Goal: Task Accomplishment & Management: Manage account settings

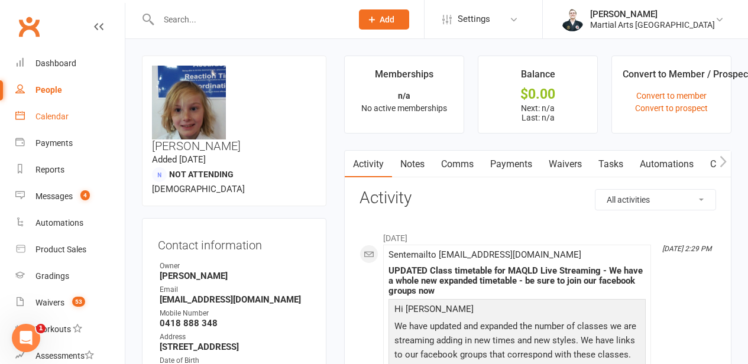
click at [76, 126] on link "Calendar" at bounding box center [69, 116] width 109 height 27
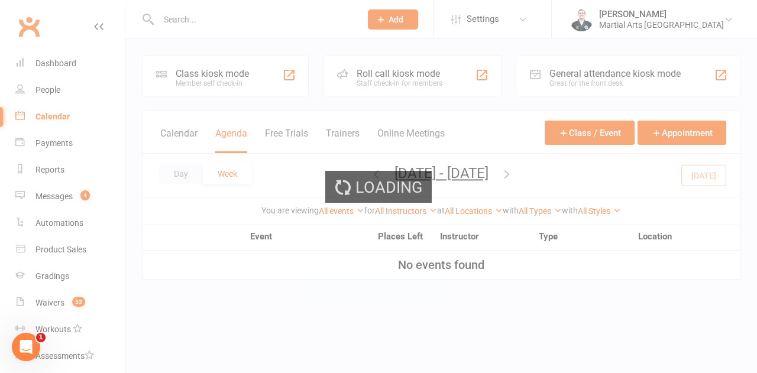
click at [218, 15] on div "Loading" at bounding box center [378, 186] width 757 height 373
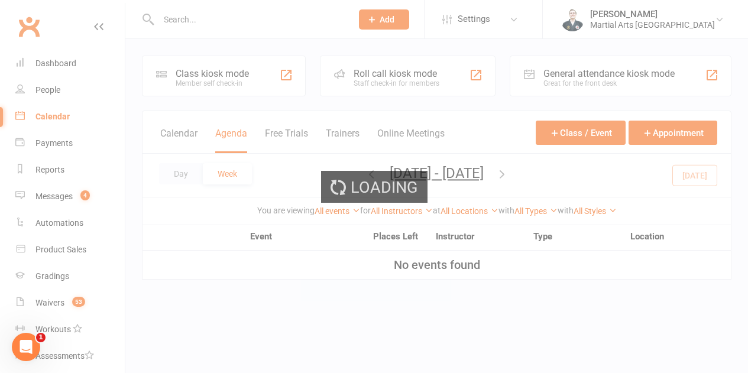
click at [218, 15] on input "text" at bounding box center [249, 19] width 189 height 17
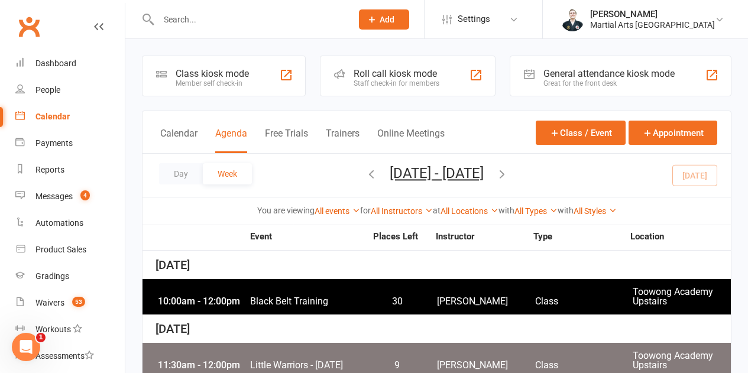
click at [216, 20] on input "text" at bounding box center [249, 19] width 189 height 17
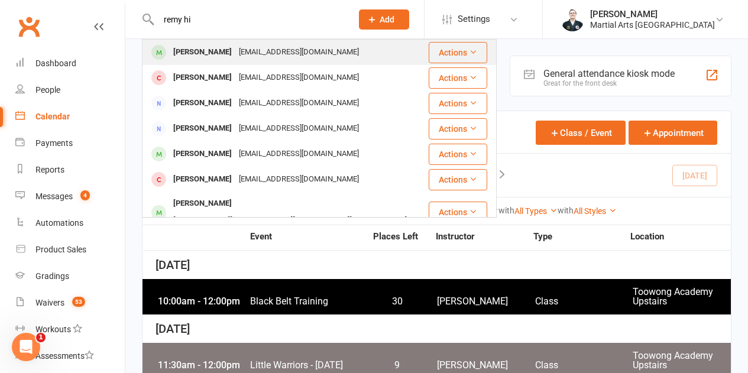
type input "remy hi"
click at [235, 51] on div "shirleyhiles@bigpond.com" at bounding box center [298, 52] width 127 height 17
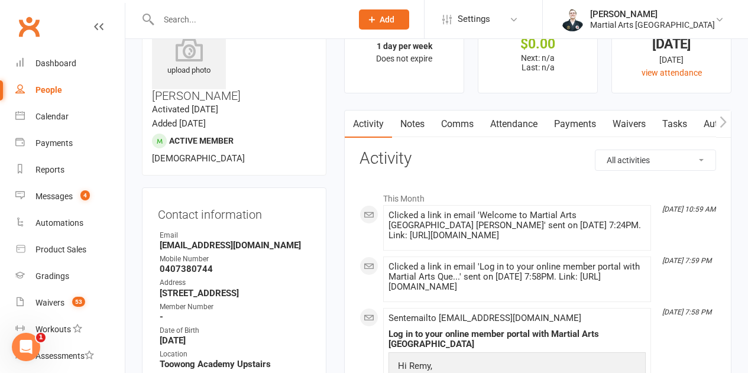
scroll to position [118, 0]
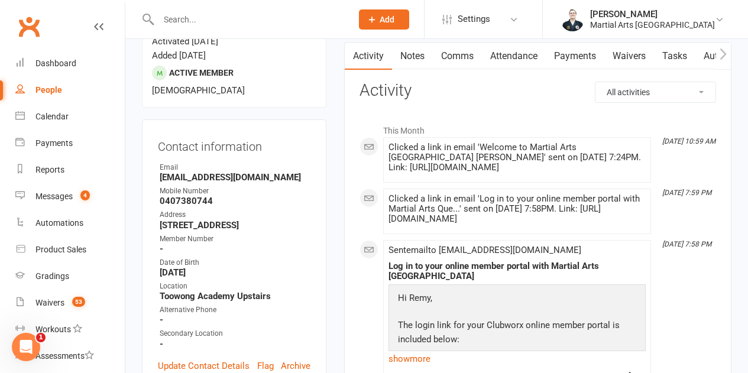
click at [510, 67] on link "Attendance" at bounding box center [514, 56] width 64 height 27
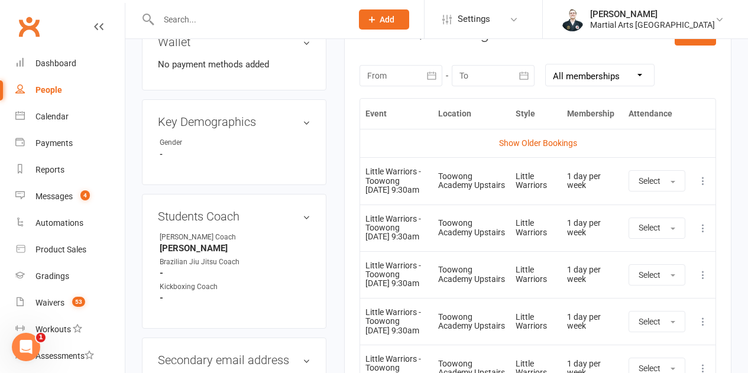
scroll to position [532, 0]
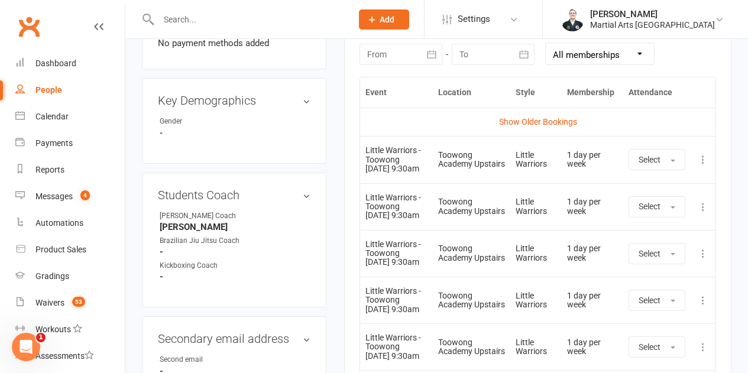
click at [686, 167] on td "Select" at bounding box center [656, 159] width 67 height 47
click at [701, 166] on icon at bounding box center [703, 160] width 12 height 12
click at [648, 234] on link "Remove booking" at bounding box center [650, 230] width 117 height 24
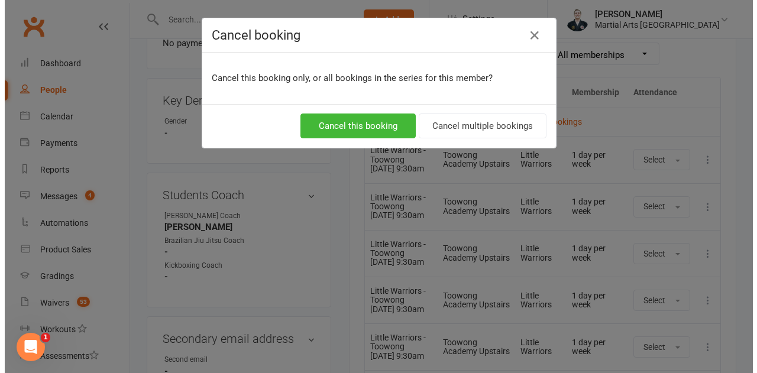
scroll to position [518, 0]
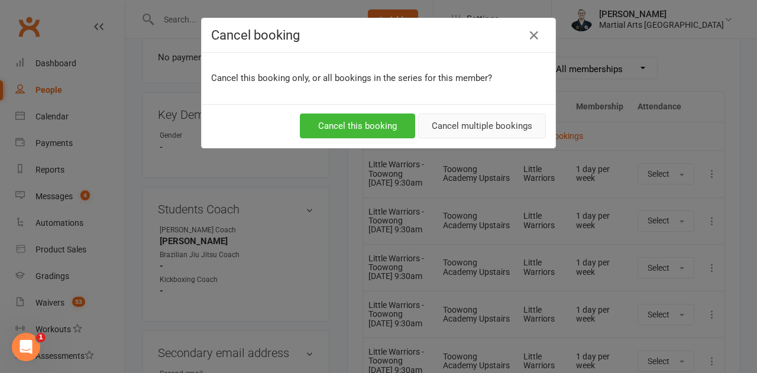
click at [479, 124] on button "Cancel multiple bookings" at bounding box center [482, 126] width 128 height 25
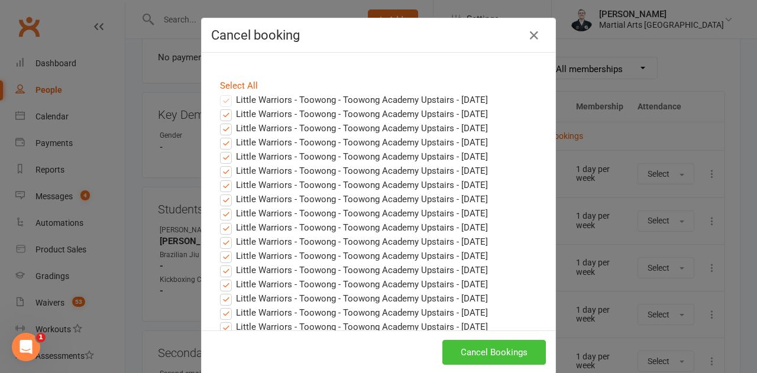
click at [487, 348] on button "Cancel Bookings" at bounding box center [493, 352] width 103 height 25
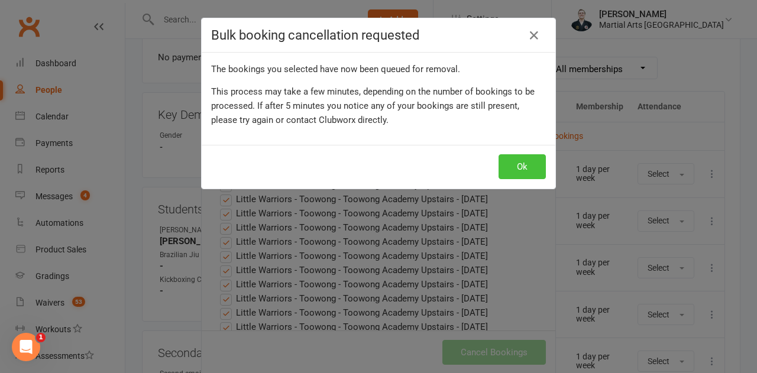
click at [516, 165] on button "Ok" at bounding box center [521, 166] width 47 height 25
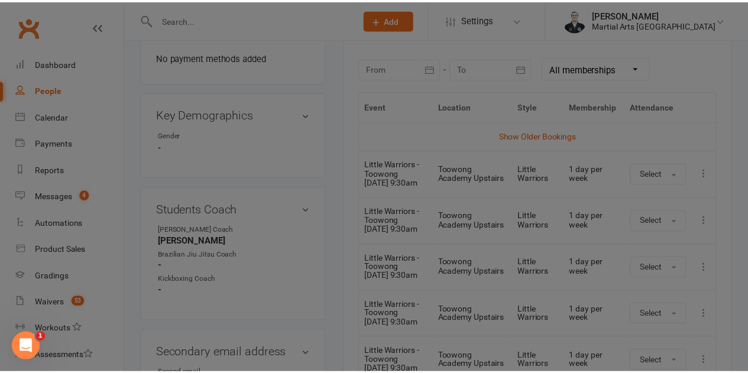
scroll to position [532, 0]
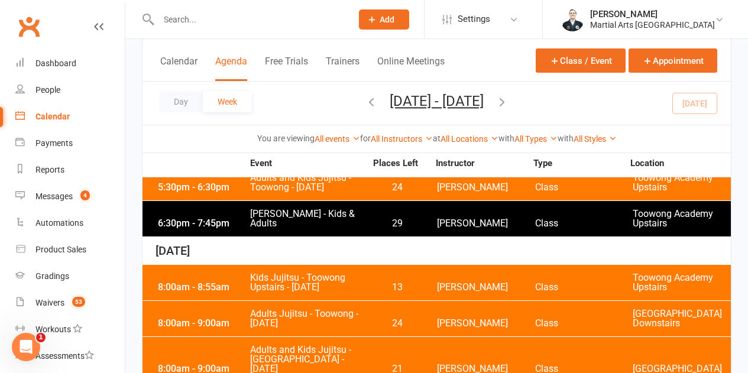
scroll to position [2705, 0]
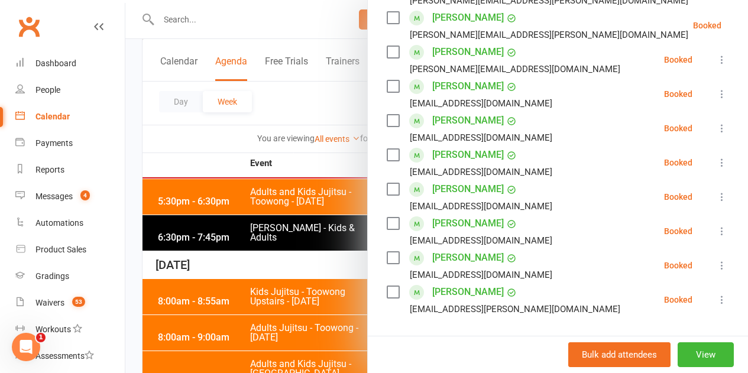
scroll to position [414, 0]
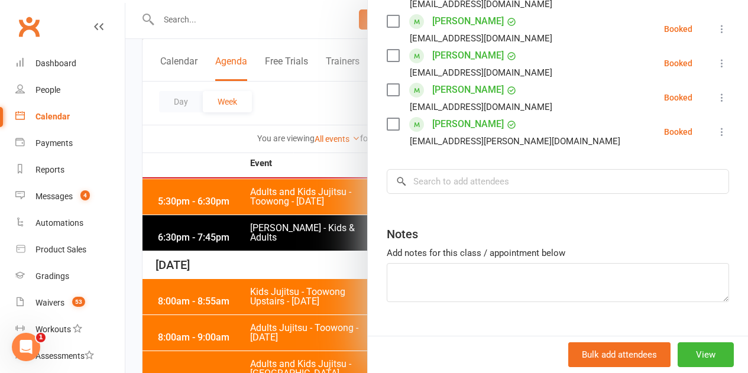
click at [467, 189] on input "search" at bounding box center [558, 181] width 342 height 25
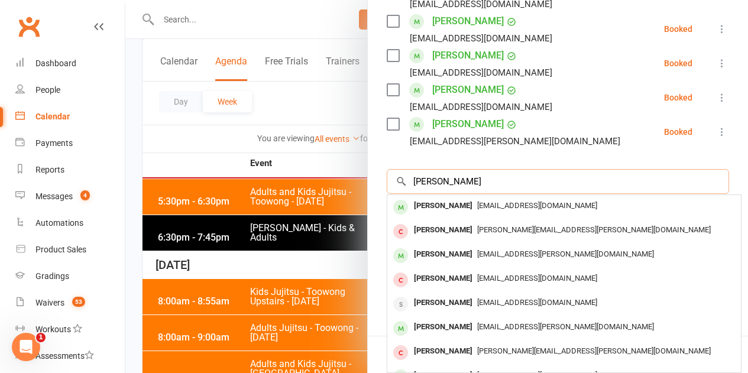
type input "hiles"
click at [438, 210] on div "[PERSON_NAME]" at bounding box center [443, 205] width 68 height 17
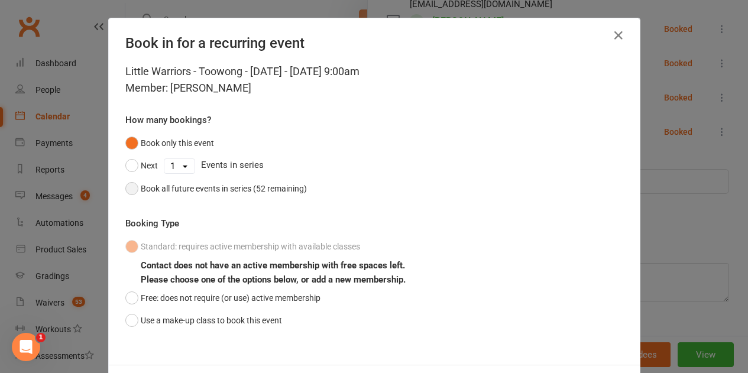
click at [182, 179] on button "Book all future events in series (52 remaining)" at bounding box center [215, 188] width 181 height 22
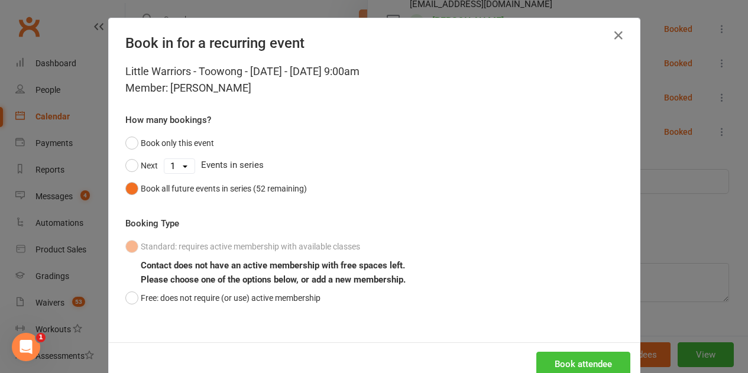
click at [556, 363] on button "Book attendee" at bounding box center [583, 364] width 94 height 25
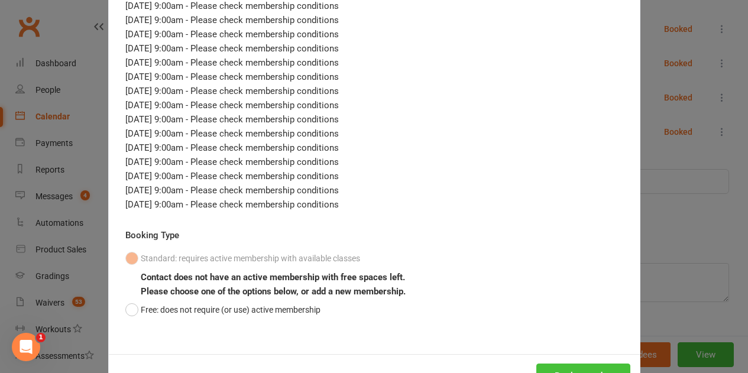
scroll to position [797, 0]
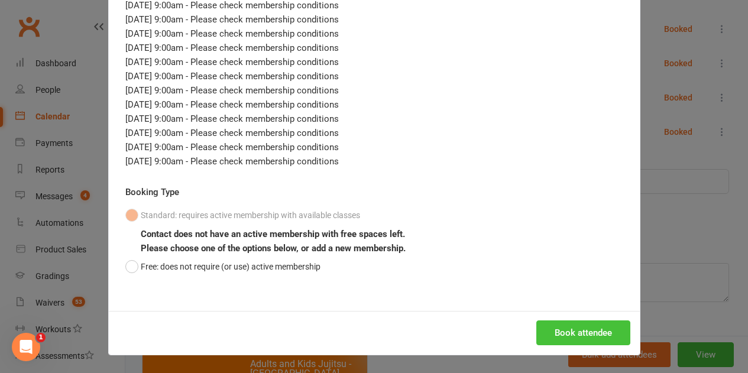
click at [591, 336] on button "Book attendee" at bounding box center [583, 332] width 94 height 25
click at [579, 340] on button "Book attendee" at bounding box center [583, 332] width 94 height 25
click at [586, 324] on button "Book attendee" at bounding box center [583, 332] width 94 height 25
click at [581, 339] on button "Book attendee" at bounding box center [583, 332] width 94 height 25
click at [547, 334] on button "Book attendee" at bounding box center [583, 332] width 94 height 25
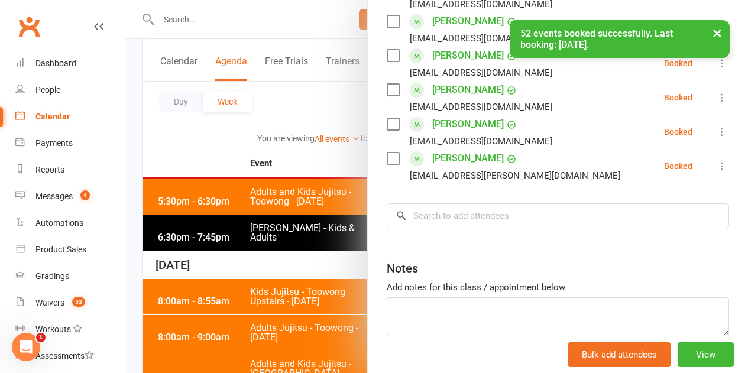
scroll to position [448, 0]
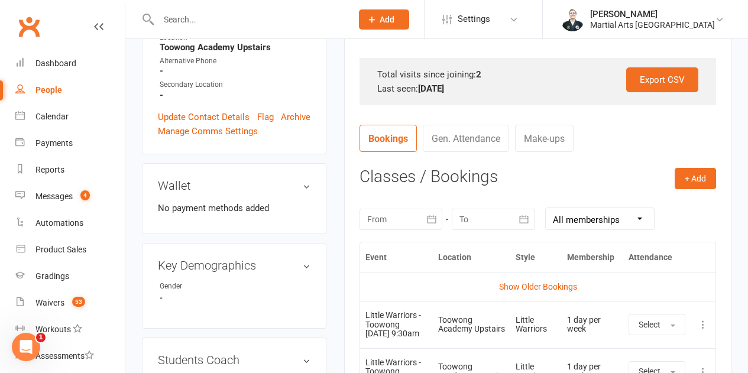
scroll to position [473, 0]
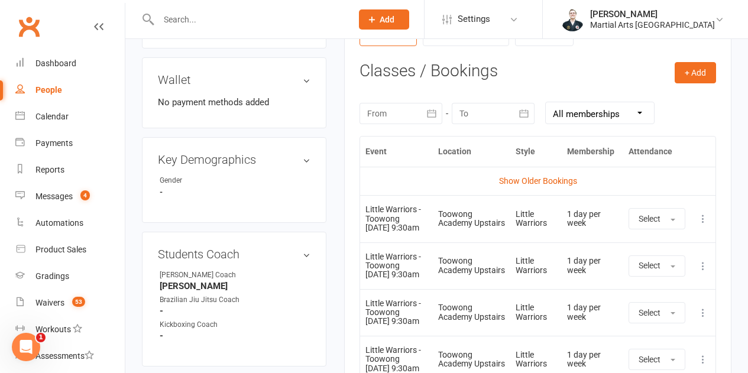
drag, startPoint x: 701, startPoint y: 220, endPoint x: 688, endPoint y: 243, distance: 26.3
click at [702, 221] on icon at bounding box center [703, 219] width 12 height 12
click at [658, 296] on link "Remove booking" at bounding box center [650, 289] width 117 height 24
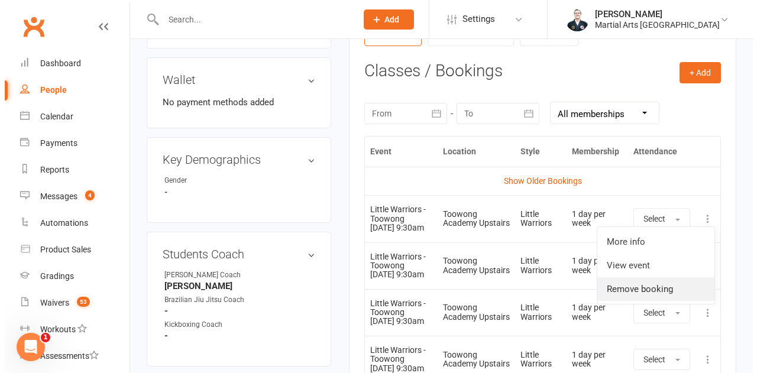
scroll to position [459, 0]
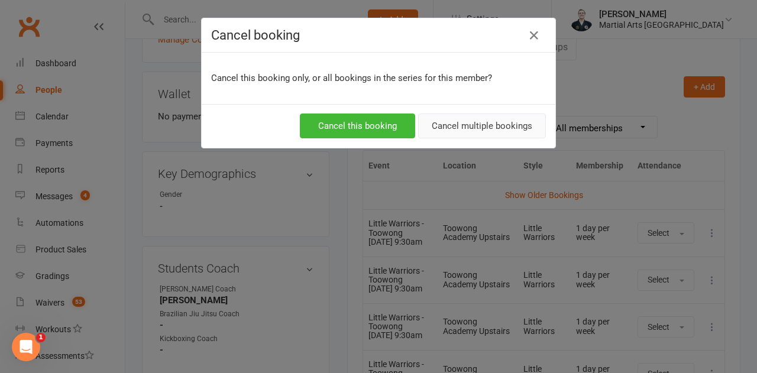
click at [434, 127] on button "Cancel multiple bookings" at bounding box center [482, 126] width 128 height 25
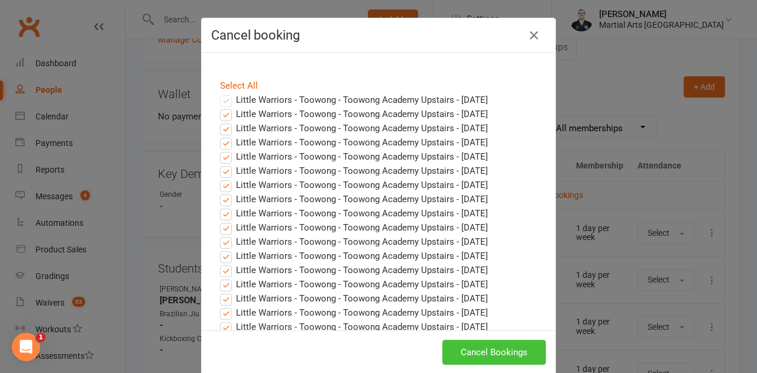
click at [495, 346] on button "Cancel Bookings" at bounding box center [493, 352] width 103 height 25
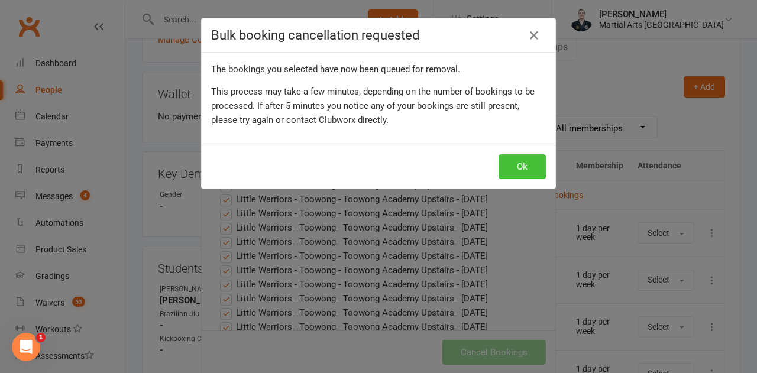
drag, startPoint x: 515, startPoint y: 185, endPoint x: 521, endPoint y: 169, distance: 17.0
click at [516, 182] on div "Ok" at bounding box center [379, 167] width 354 height 44
click at [521, 169] on button "Ok" at bounding box center [521, 166] width 47 height 25
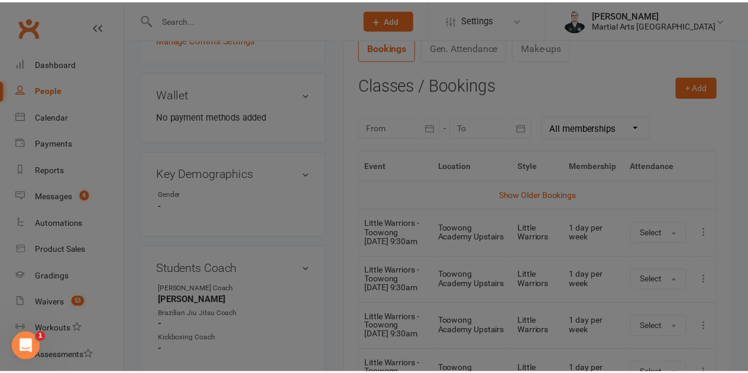
scroll to position [473, 0]
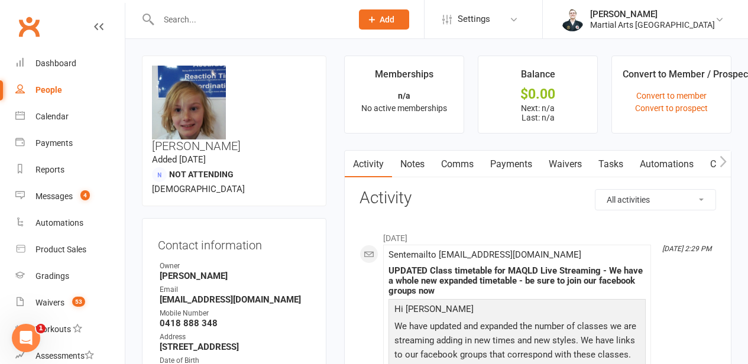
click at [63, 80] on link "People" at bounding box center [69, 90] width 109 height 27
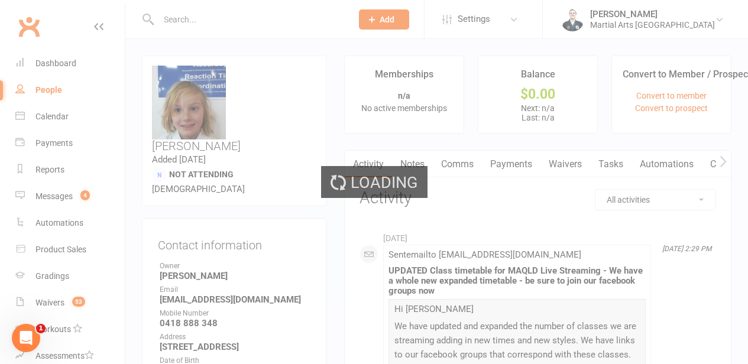
click at [66, 74] on div "Loading" at bounding box center [374, 182] width 748 height 364
select select "100"
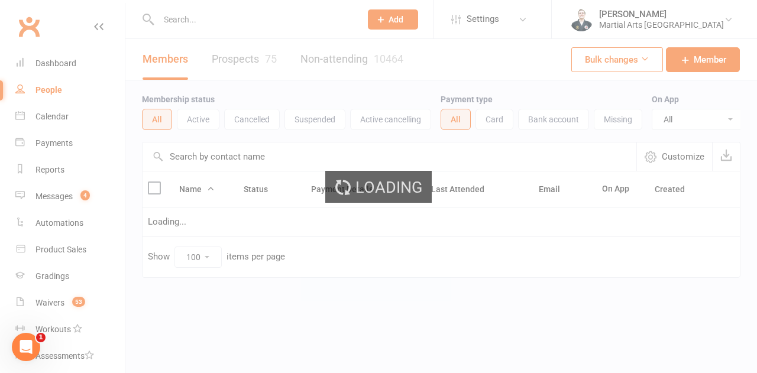
click at [69, 66] on div "Loading" at bounding box center [378, 186] width 757 height 373
click at [69, 66] on div "Dashboard" at bounding box center [55, 63] width 41 height 9
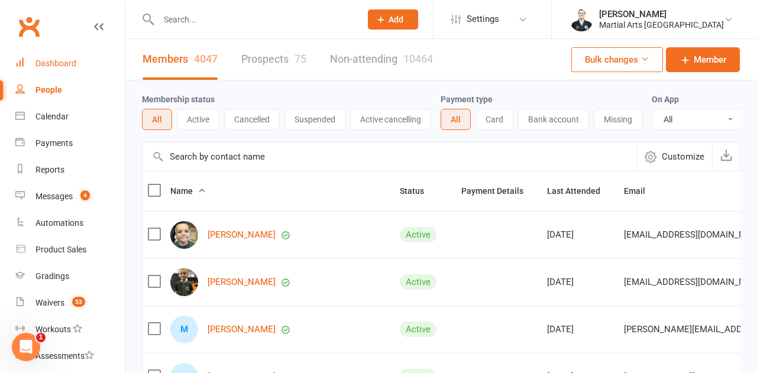
click at [69, 66] on div "Dashboard" at bounding box center [55, 63] width 41 height 9
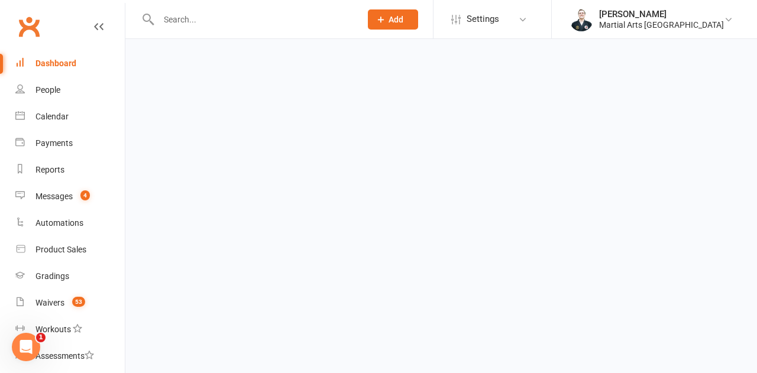
click at [69, 66] on div "Dashboard" at bounding box center [55, 63] width 41 height 9
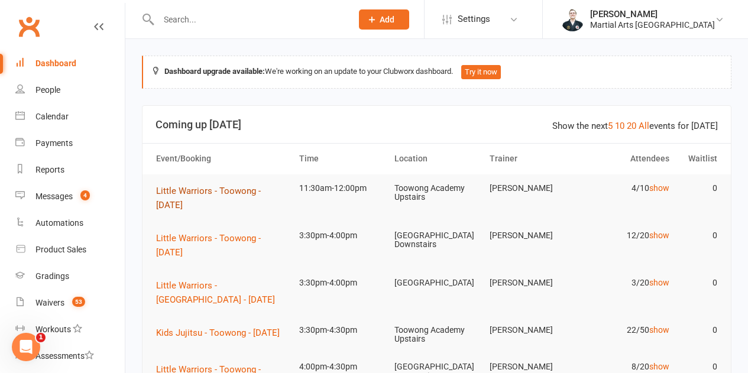
click at [216, 187] on span "Little Warriors - Toowong - [DATE]" at bounding box center [208, 198] width 105 height 25
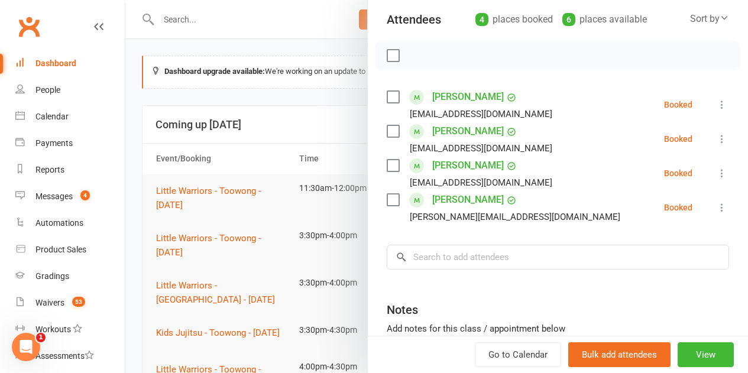
scroll to position [115, 0]
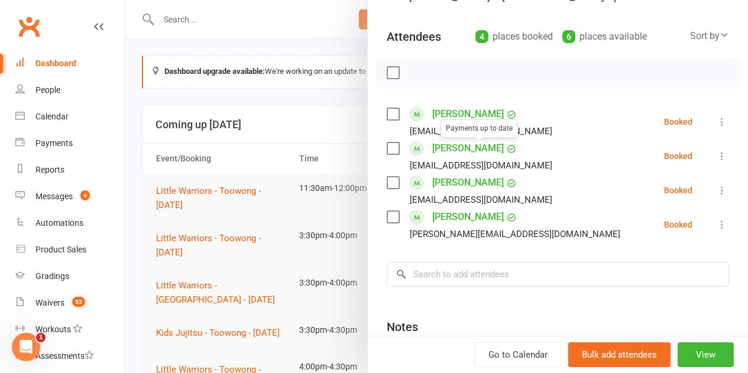
click at [261, 140] on div at bounding box center [436, 186] width 622 height 373
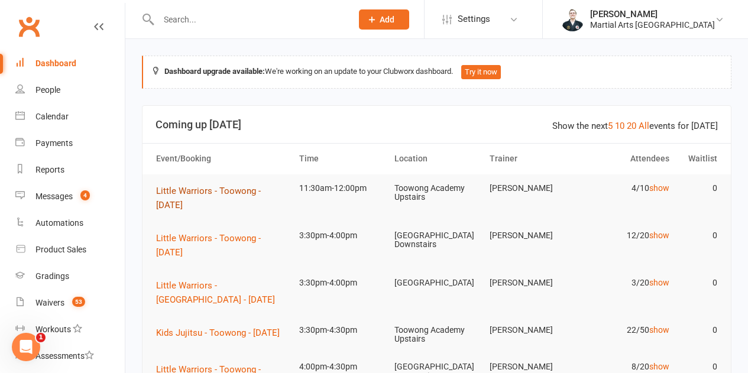
click at [183, 187] on span "Little Warriors - Toowong - [DATE]" at bounding box center [208, 198] width 105 height 25
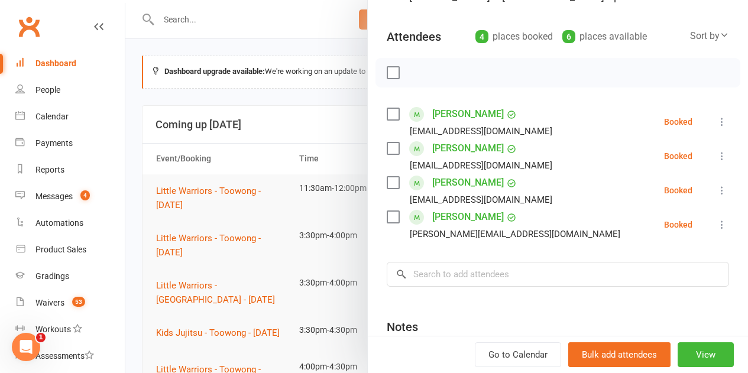
scroll to position [118, 0]
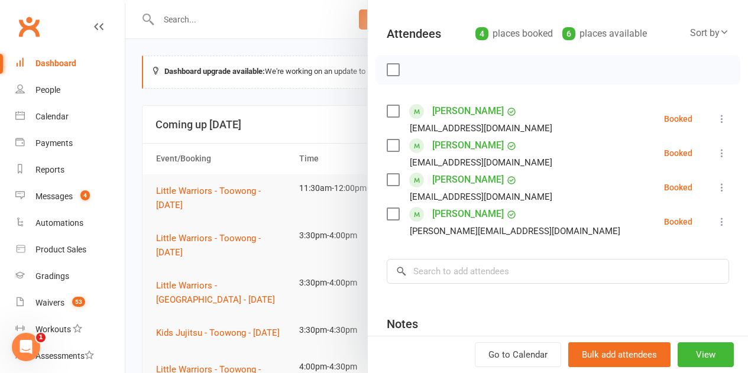
click at [253, 100] on div at bounding box center [436, 186] width 622 height 373
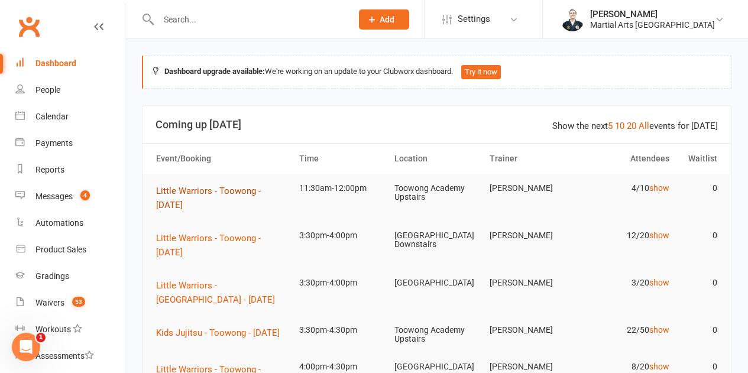
click at [194, 191] on span "Little Warriors - Toowong - [DATE]" at bounding box center [208, 198] width 105 height 25
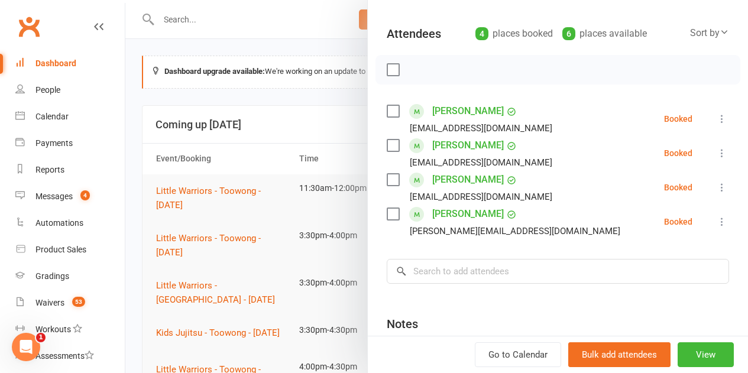
click at [695, 150] on li "[PERSON_NAME] [PERSON_NAME][EMAIL_ADDRESS][DOMAIN_NAME] Booked More info Remove…" at bounding box center [558, 153] width 342 height 34
drag, startPoint x: 705, startPoint y: 150, endPoint x: 682, endPoint y: 185, distance: 42.6
click at [716, 150] on icon at bounding box center [722, 153] width 12 height 12
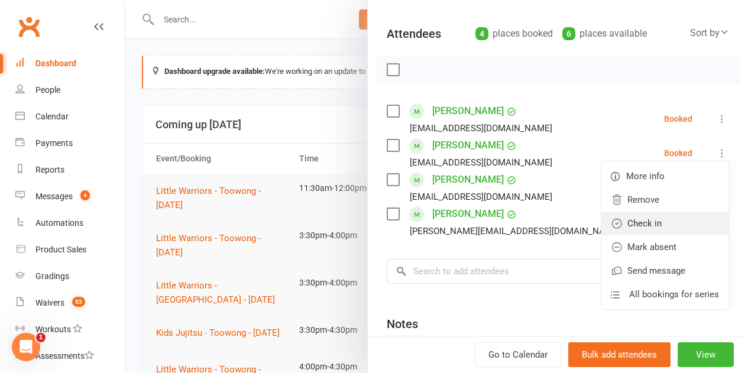
click at [642, 220] on link "Check in" at bounding box center [664, 224] width 127 height 24
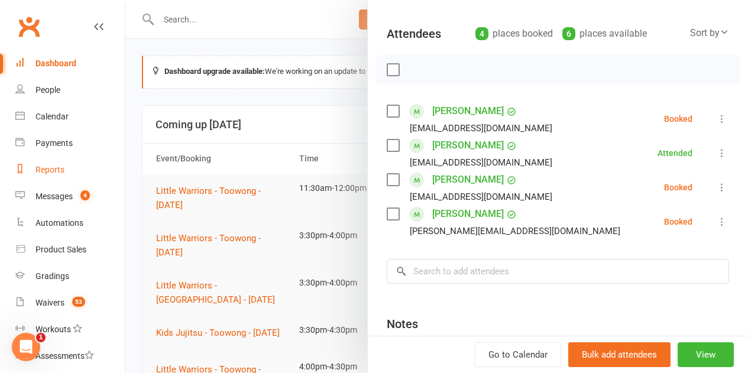
click at [57, 164] on link "Reports" at bounding box center [69, 170] width 109 height 27
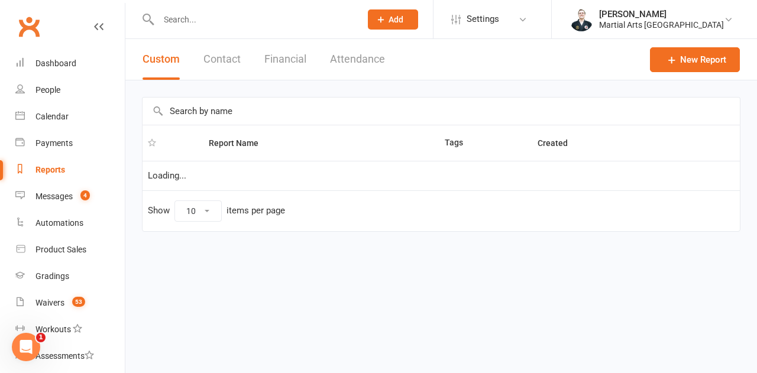
select select "100"
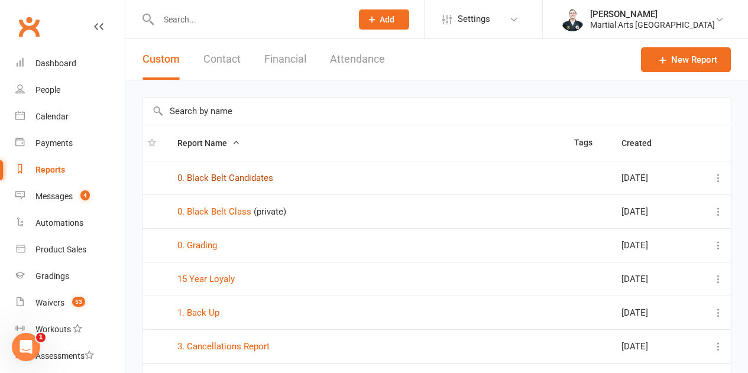
click at [220, 181] on link "0. Black Belt Candidates" at bounding box center [225, 178] width 96 height 11
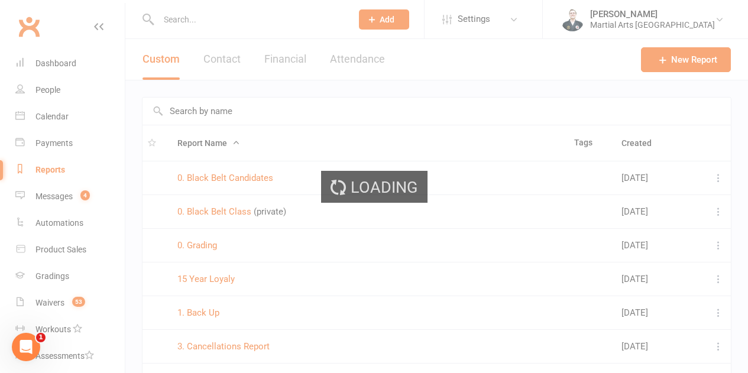
click at [215, 208] on div "Loading" at bounding box center [374, 186] width 748 height 373
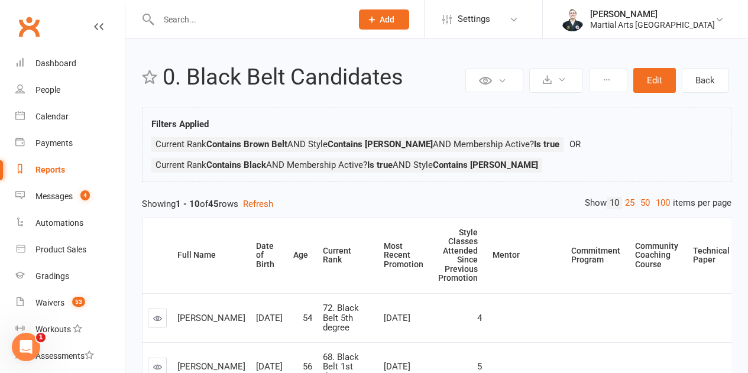
select select "100"
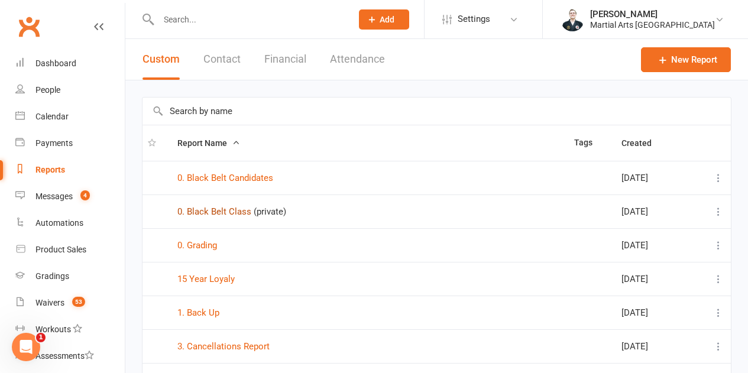
click at [219, 215] on link "0. Black Belt Class" at bounding box center [214, 211] width 74 height 11
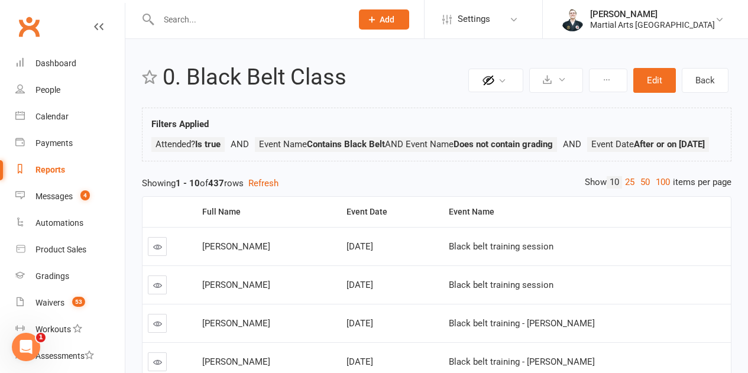
click at [60, 170] on div "Reports" at bounding box center [50, 169] width 30 height 9
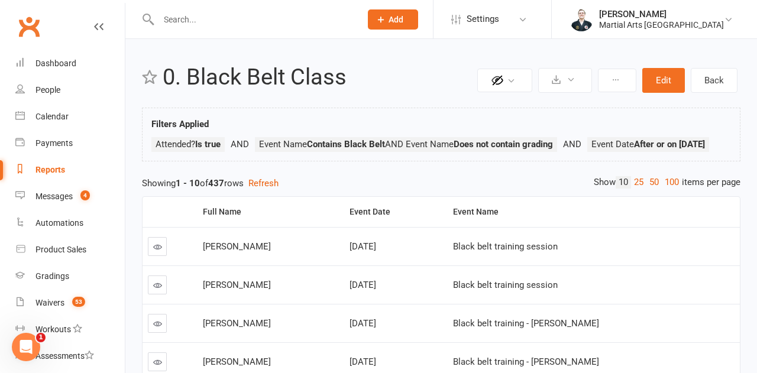
select select "100"
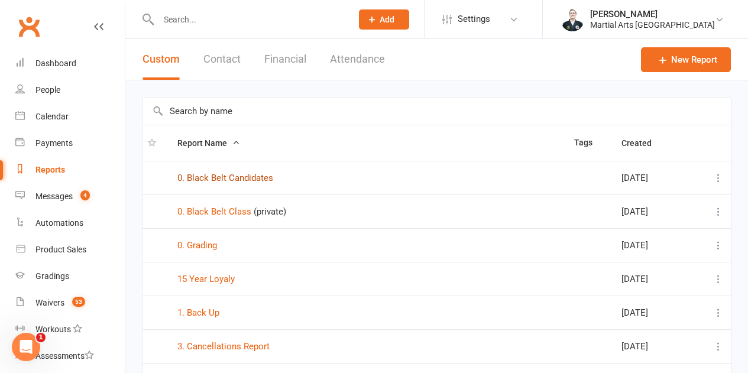
click at [242, 180] on link "0. Black Belt Candidates" at bounding box center [225, 178] width 96 height 11
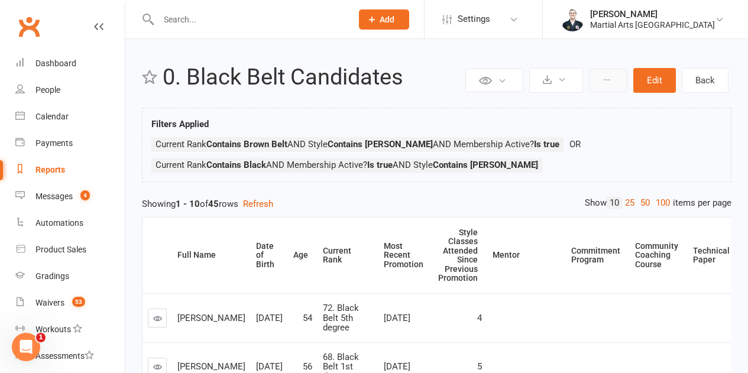
click at [605, 85] on button at bounding box center [608, 81] width 38 height 24
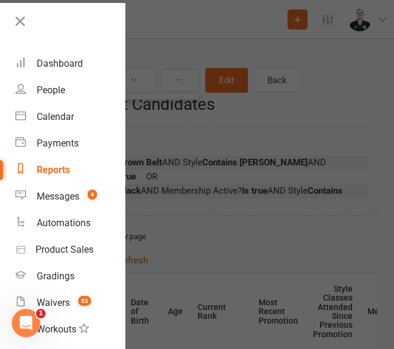
click at [232, 57] on div at bounding box center [197, 174] width 394 height 349
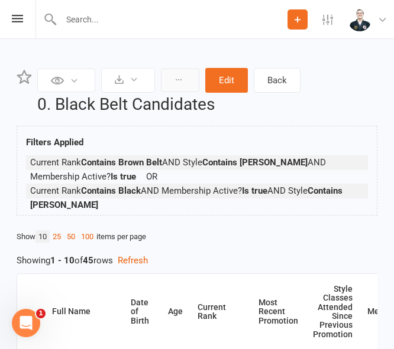
click at [170, 86] on button at bounding box center [180, 81] width 38 height 24
click at [177, 82] on icon at bounding box center [178, 80] width 8 height 8
click at [135, 82] on icon at bounding box center [133, 79] width 9 height 9
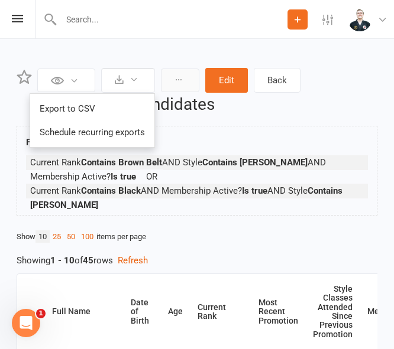
click at [185, 82] on button at bounding box center [180, 81] width 38 height 24
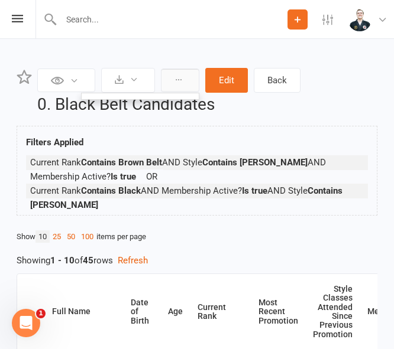
click at [185, 82] on button at bounding box center [180, 81] width 38 height 24
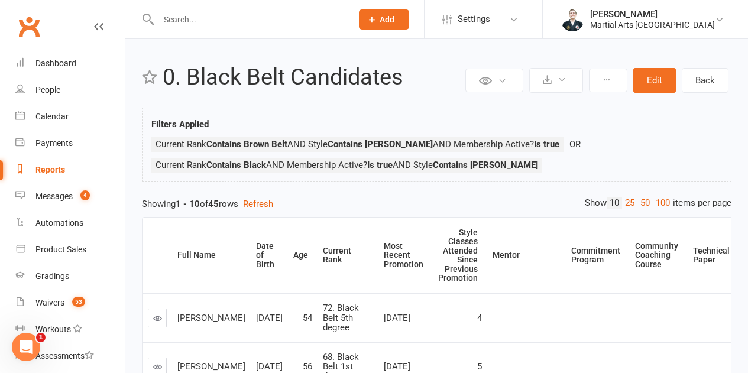
click at [54, 177] on link "Reports" at bounding box center [69, 170] width 109 height 27
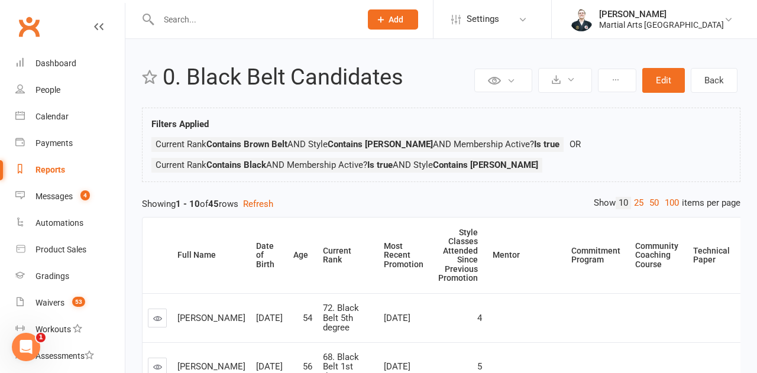
select select "100"
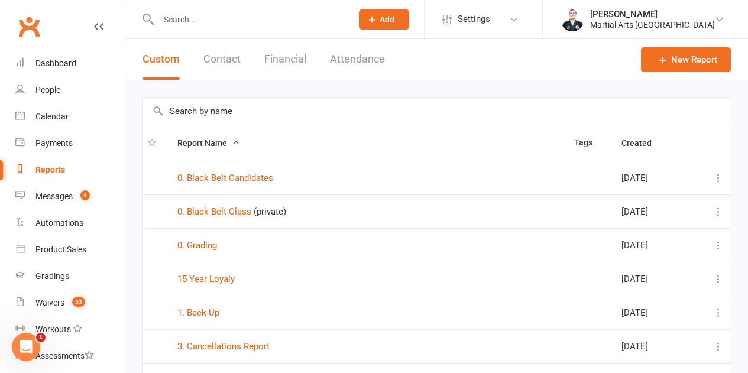
click at [719, 174] on icon at bounding box center [718, 178] width 12 height 12
click at [500, 199] on td "0. Black Belt Class (private)" at bounding box center [370, 211] width 397 height 34
click at [724, 212] on icon at bounding box center [718, 212] width 12 height 12
click at [500, 210] on div "0. Black Belt Class (private)" at bounding box center [370, 212] width 386 height 10
click at [225, 179] on link "0. Black Belt Candidates" at bounding box center [225, 178] width 96 height 11
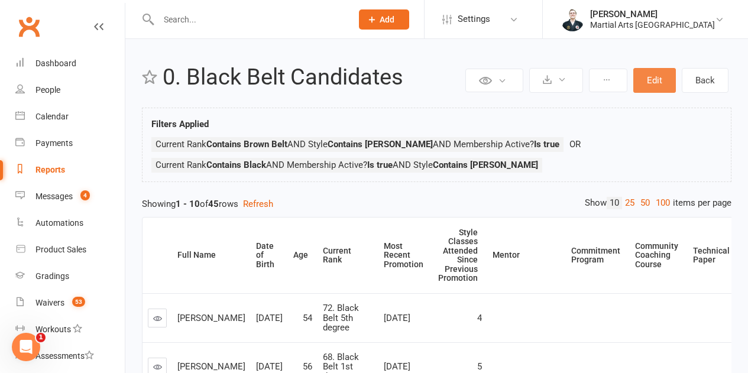
click at [660, 83] on button "Edit" at bounding box center [654, 80] width 43 height 25
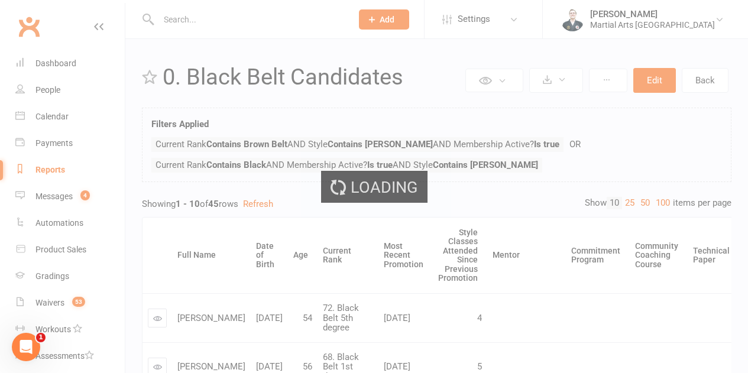
select select "join_filters_with_or"
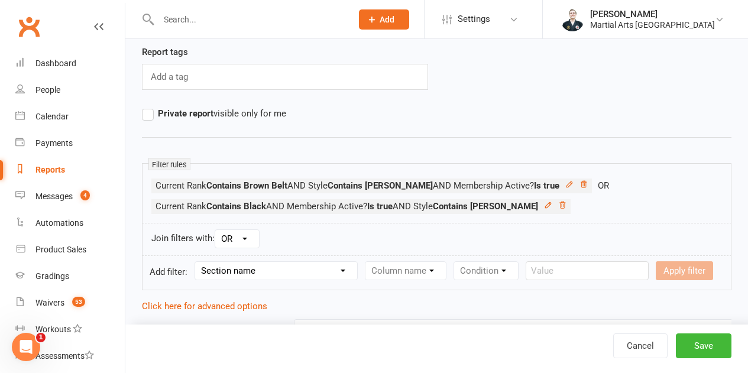
scroll to position [118, 0]
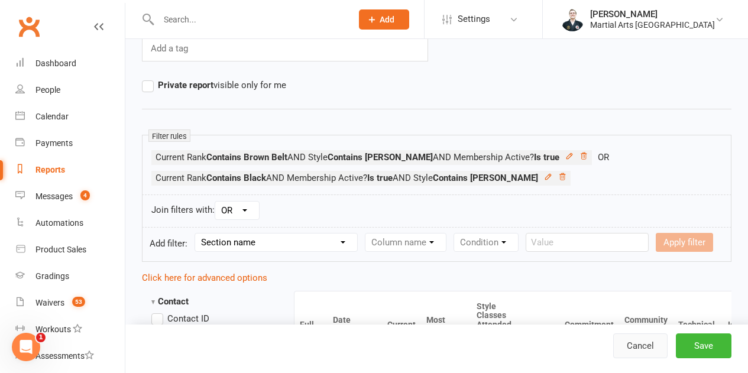
click at [648, 349] on link "Cancel" at bounding box center [640, 345] width 54 height 25
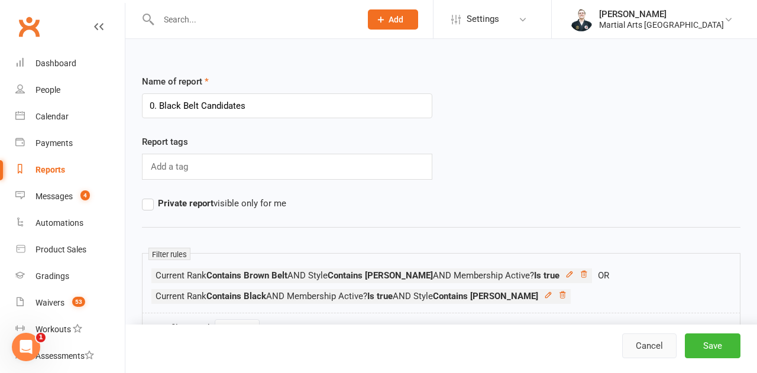
select select "100"
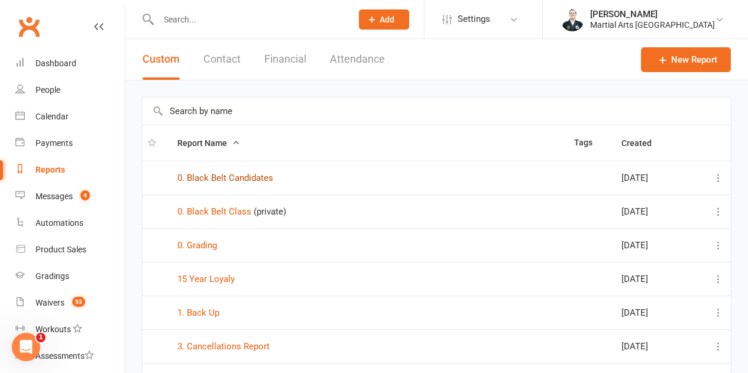
click at [246, 181] on link "0. Black Belt Candidates" at bounding box center [225, 178] width 96 height 11
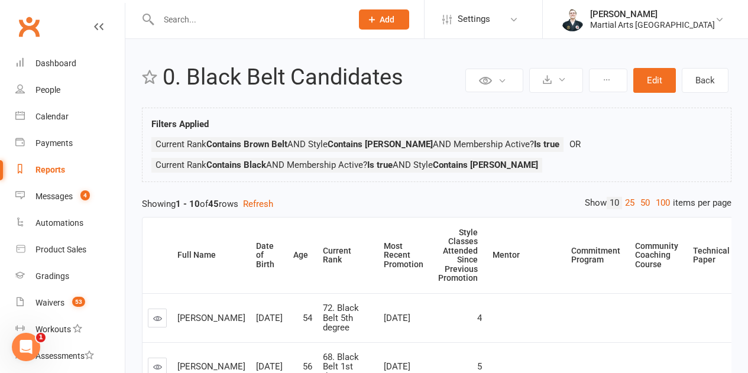
click at [381, 200] on div "Showing 1 - 10 of 45 rows Refresh" at bounding box center [436, 204] width 589 height 14
click at [82, 61] on link "Dashboard" at bounding box center [69, 63] width 109 height 27
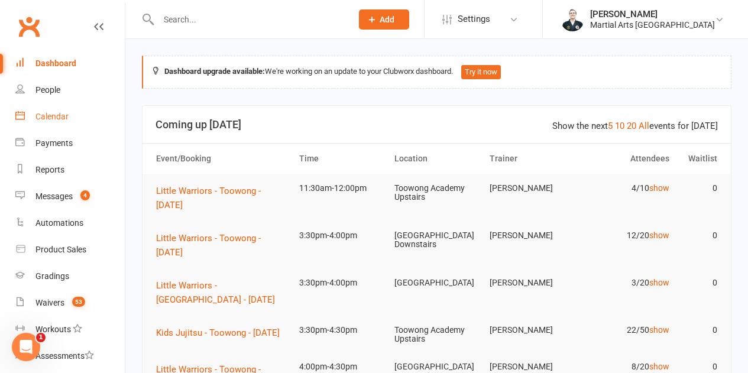
click at [30, 119] on link "Calendar" at bounding box center [69, 116] width 109 height 27
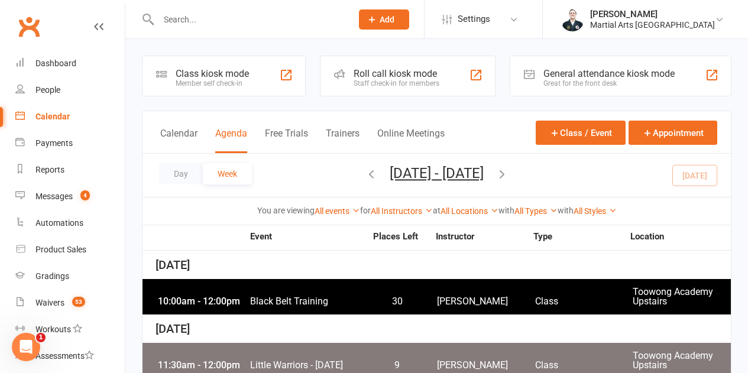
click at [398, 203] on div "You are viewing All events All events Empty events Full events Non-empty events…" at bounding box center [436, 210] width 588 height 27
click at [398, 207] on link "All Instructors" at bounding box center [402, 210] width 62 height 9
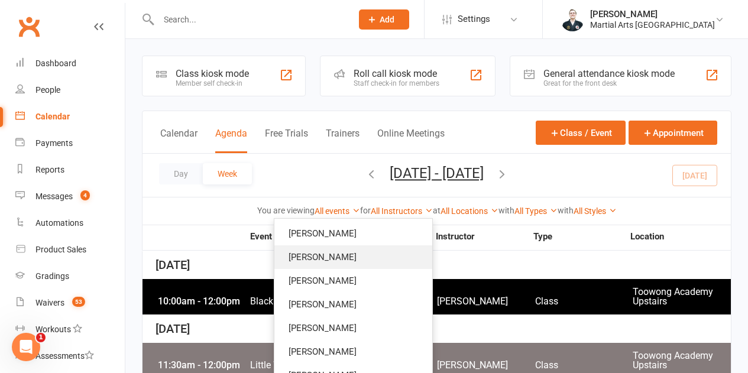
click at [346, 263] on link "[PERSON_NAME]" at bounding box center [353, 257] width 158 height 24
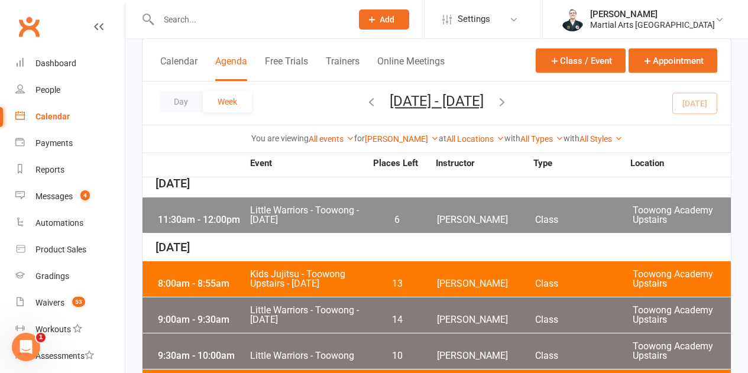
scroll to position [236, 0]
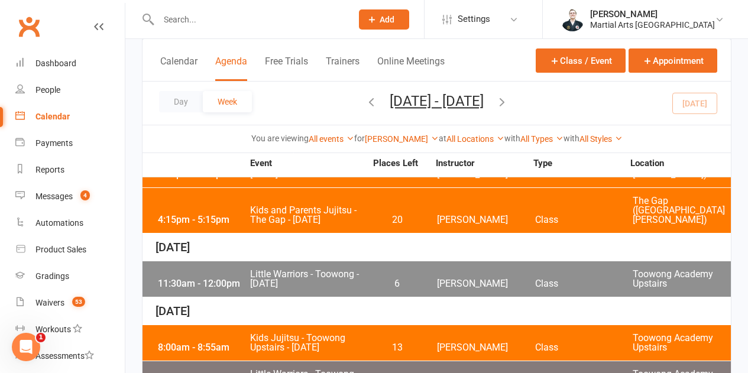
click at [364, 270] on span "Little Warriors - Toowong - [DATE]" at bounding box center [307, 279] width 116 height 19
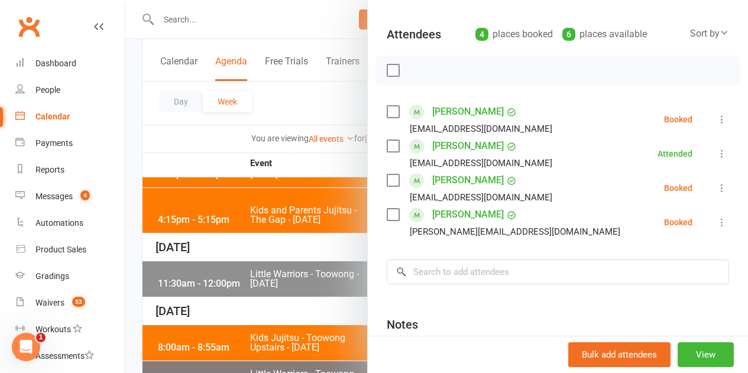
scroll to position [118, 0]
click at [376, 181] on div "Class kiosk mode Roll call 11:30 AM - 12:00 PM, [DATE] with [PERSON_NAME] at [G…" at bounding box center [558, 191] width 380 height 519
click at [387, 179] on label at bounding box center [393, 180] width 12 height 12
click at [414, 65] on icon "button" at bounding box center [419, 70] width 10 height 10
click at [309, 221] on div at bounding box center [436, 186] width 622 height 373
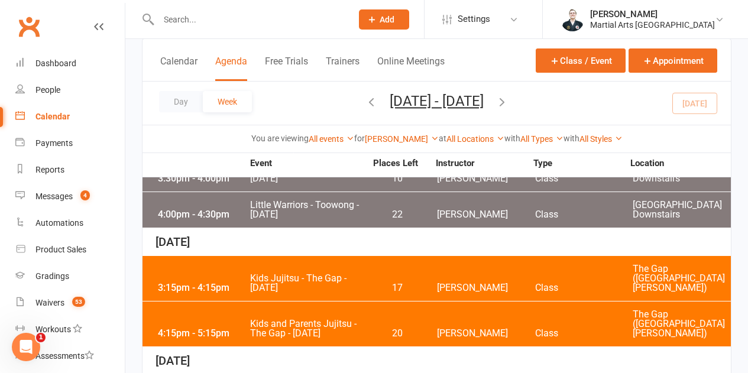
scroll to position [0, 0]
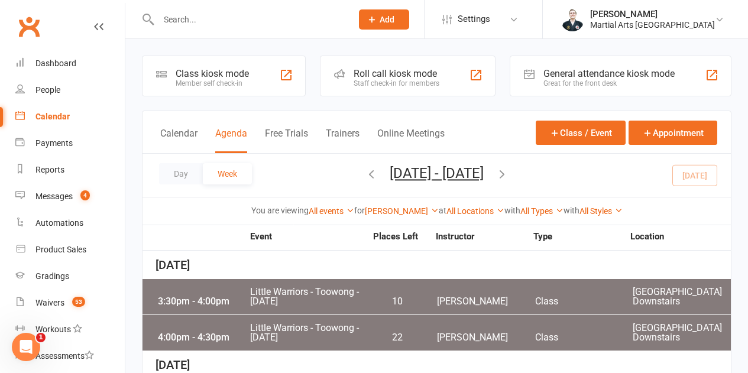
click at [395, 205] on div "[PERSON_NAME] Show All Instructors [PERSON_NAME] [PERSON_NAME] [PERSON_NAME] [P…" at bounding box center [402, 211] width 74 height 13
click at [395, 212] on link "[PERSON_NAME]" at bounding box center [402, 210] width 74 height 9
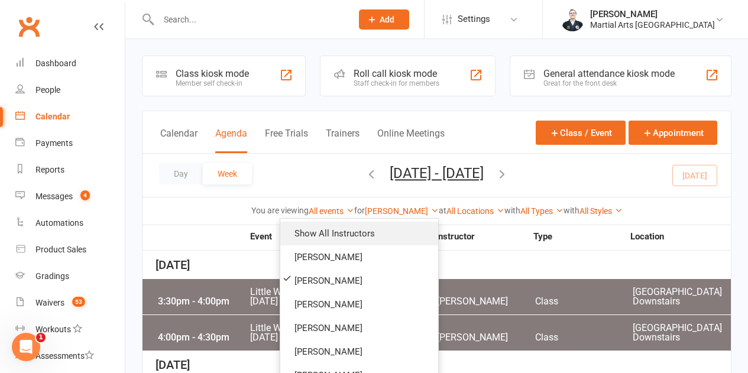
click at [373, 226] on link "Show All Instructors" at bounding box center [359, 234] width 158 height 24
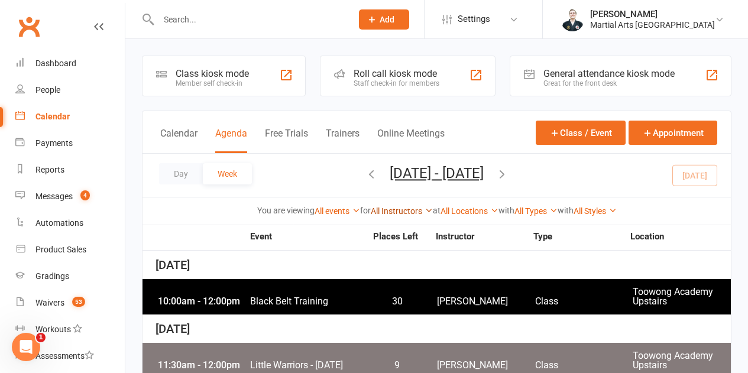
click at [387, 210] on link "All Instructors" at bounding box center [402, 210] width 62 height 9
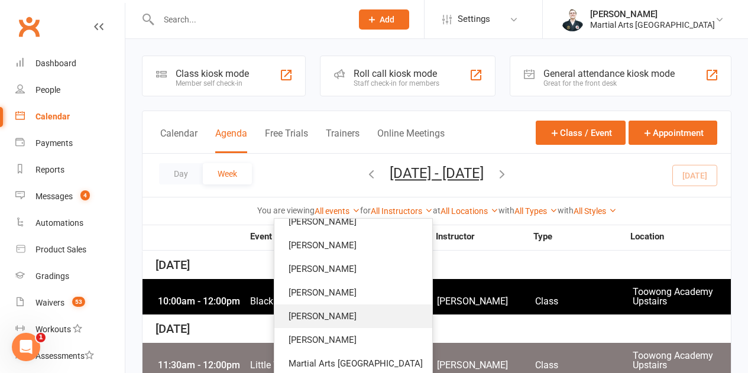
scroll to position [118, 0]
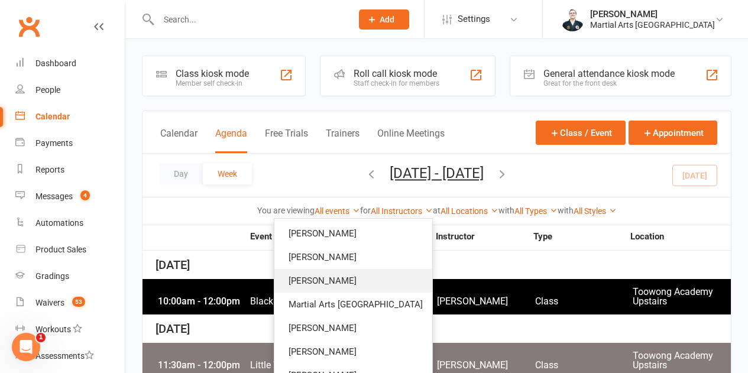
click at [378, 285] on link "[PERSON_NAME]" at bounding box center [353, 281] width 158 height 24
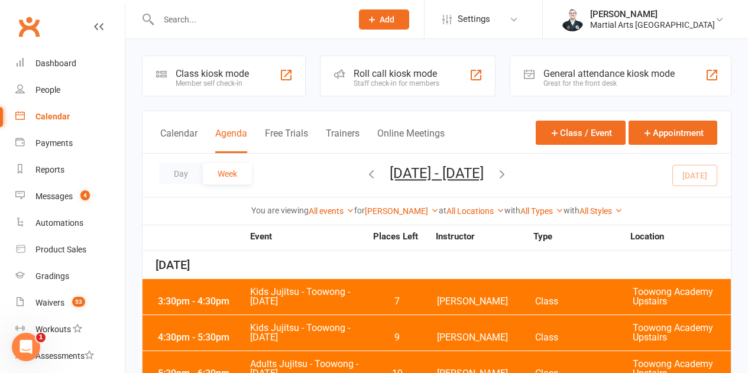
click at [368, 288] on div "3:30pm - 4:30pm Kids Jujitsu - Toowong - [DATE] 7 [PERSON_NAME] Class [GEOGRAPH…" at bounding box center [436, 296] width 588 height 35
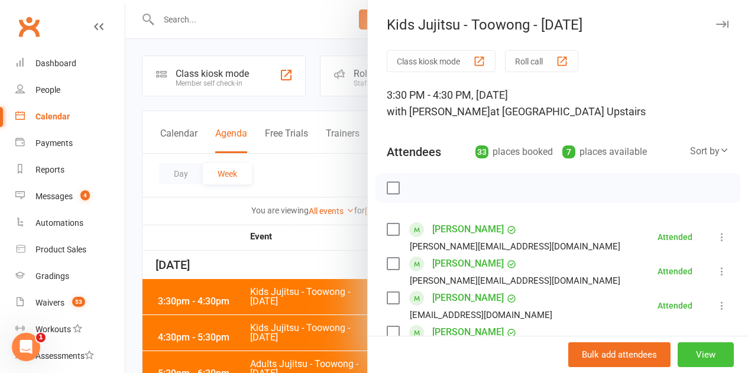
click at [683, 352] on button "View" at bounding box center [705, 354] width 56 height 25
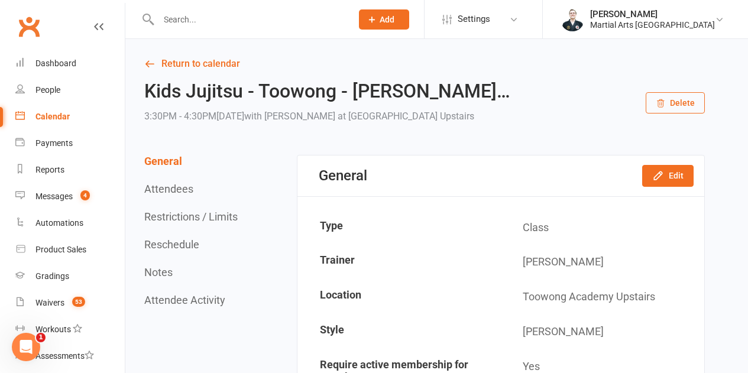
click at [635, 167] on div "General Edit" at bounding box center [500, 175] width 407 height 41
click at [651, 177] on button "Edit" at bounding box center [667, 175] width 51 height 21
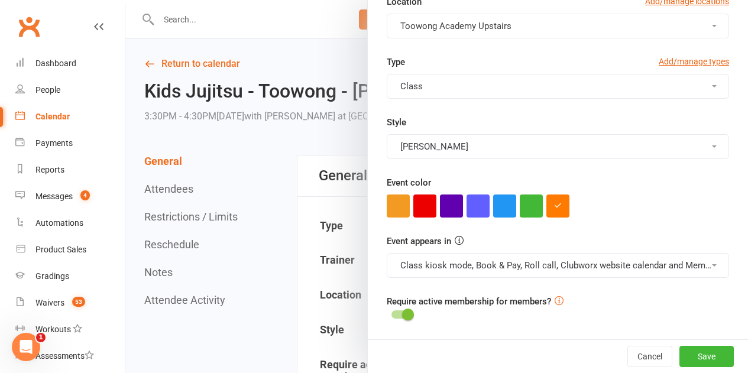
scroll to position [206, 0]
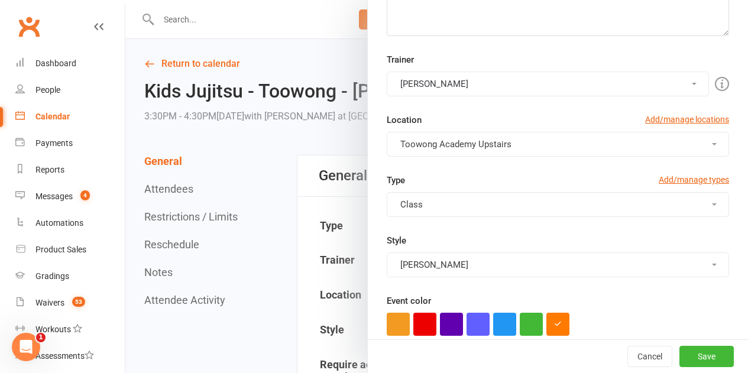
click at [440, 86] on button "[PERSON_NAME]" at bounding box center [548, 84] width 322 height 25
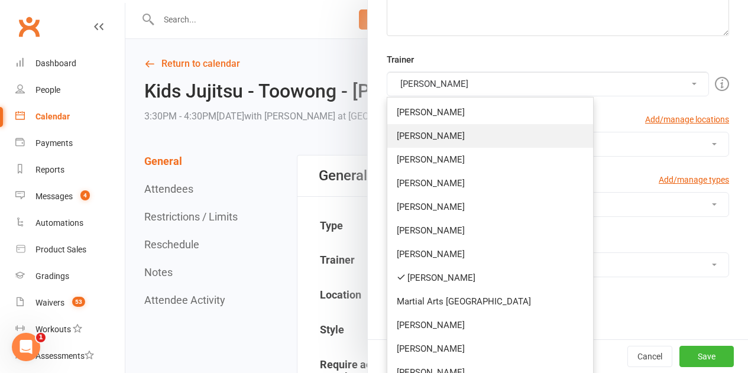
click at [406, 139] on link "[PERSON_NAME]" at bounding box center [490, 136] width 206 height 24
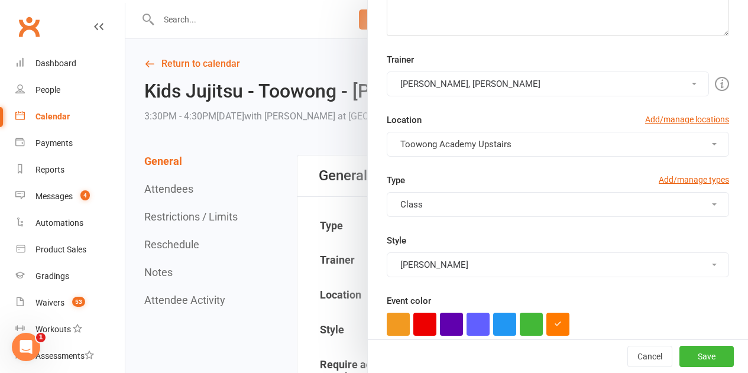
click at [455, 71] on div "Trainer [PERSON_NAME], [PERSON_NAME] [PERSON_NAME] [PERSON_NAME] [PERSON_NAME] …" at bounding box center [558, 75] width 360 height 44
click at [450, 82] on button "[PERSON_NAME], [PERSON_NAME]" at bounding box center [548, 84] width 322 height 25
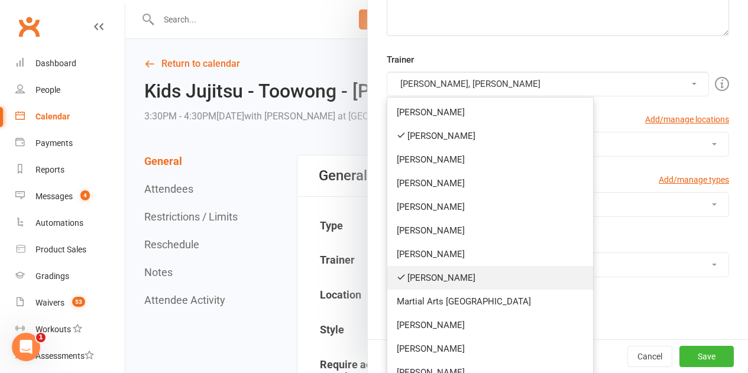
click at [433, 281] on link "[PERSON_NAME]" at bounding box center [490, 278] width 206 height 24
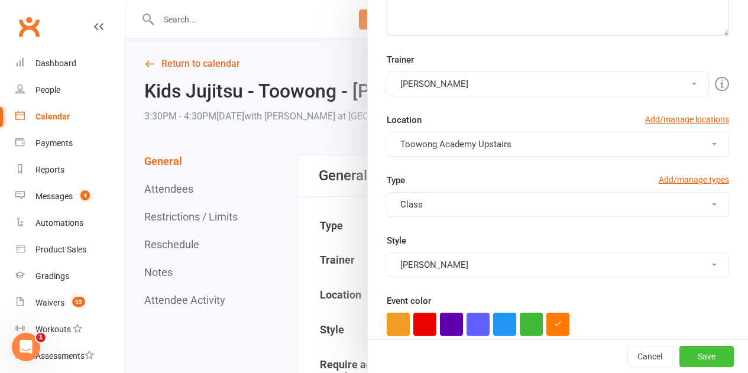
click at [690, 352] on button "Save" at bounding box center [706, 356] width 54 height 21
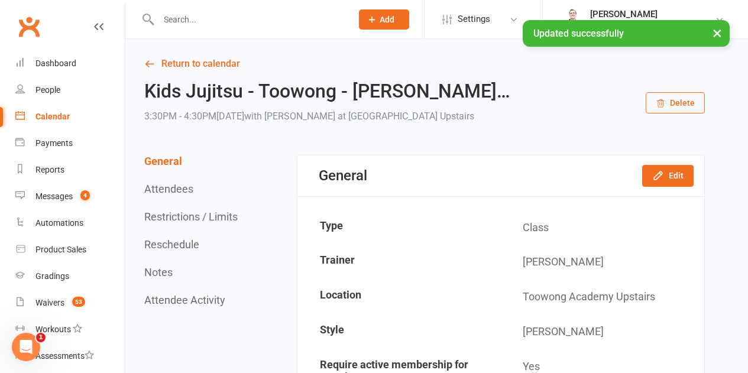
click at [74, 119] on link "Calendar" at bounding box center [69, 116] width 109 height 27
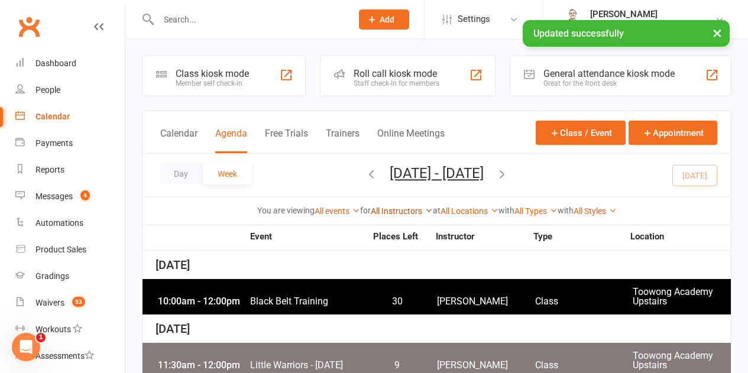
click at [412, 210] on link "All Instructors" at bounding box center [402, 210] width 62 height 9
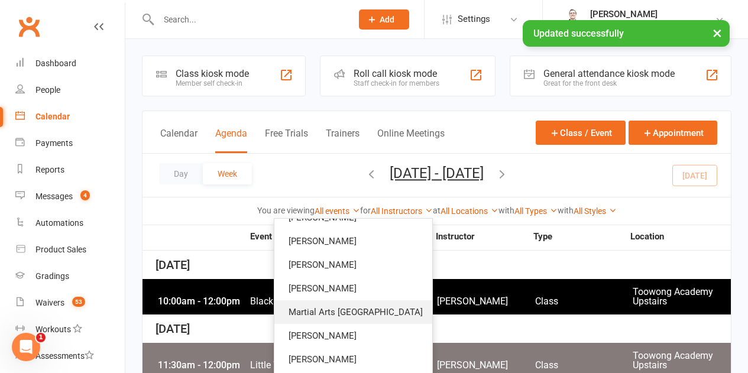
scroll to position [118, 0]
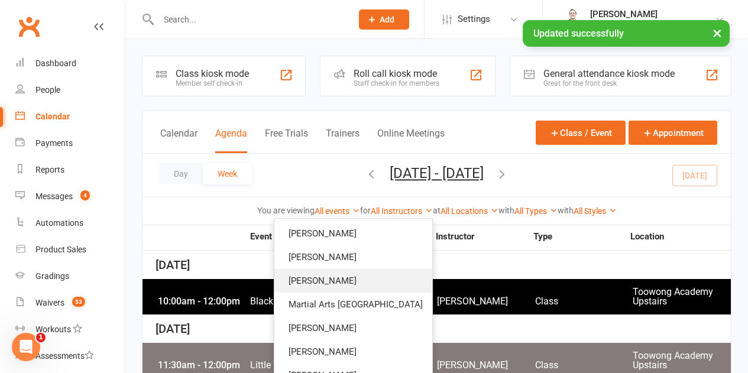
click at [360, 275] on link "[PERSON_NAME]" at bounding box center [353, 281] width 158 height 24
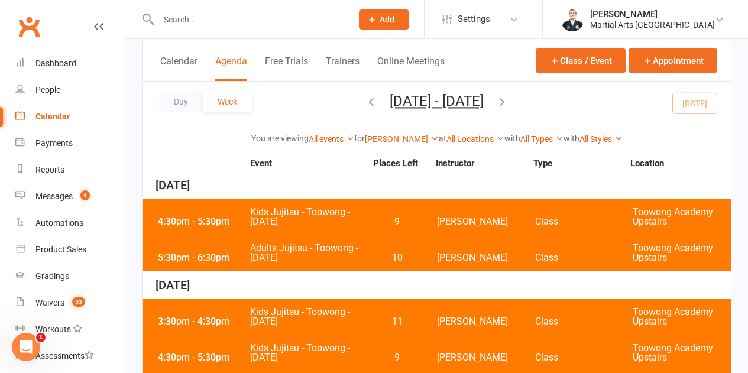
scroll to position [59, 0]
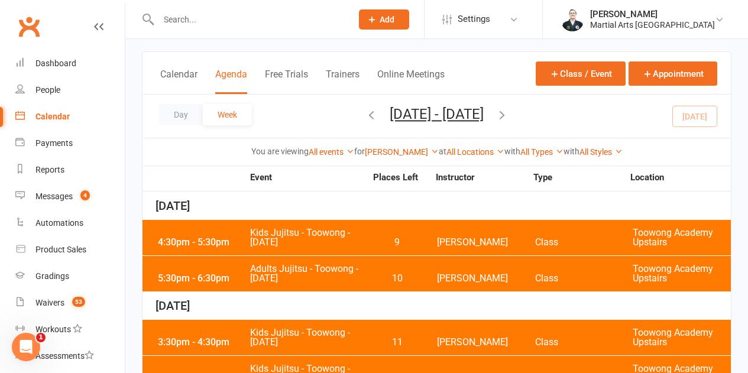
click at [389, 236] on div "4:30pm - 5:30pm Kids Jujitsu - Toowong - [DATE] 9 [PERSON_NAME] Class [GEOGRAPH…" at bounding box center [436, 237] width 588 height 35
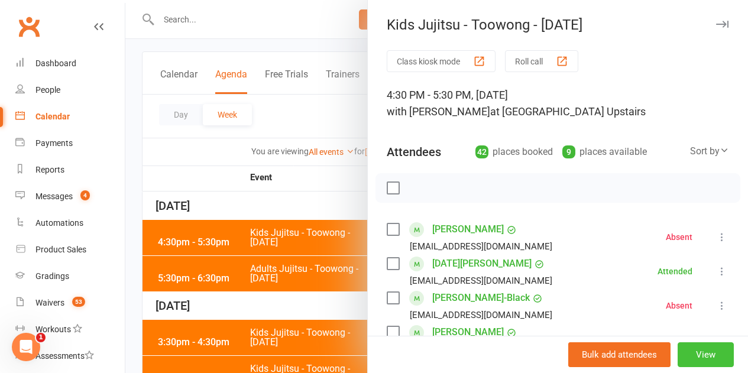
click at [682, 359] on button "View" at bounding box center [705, 354] width 56 height 25
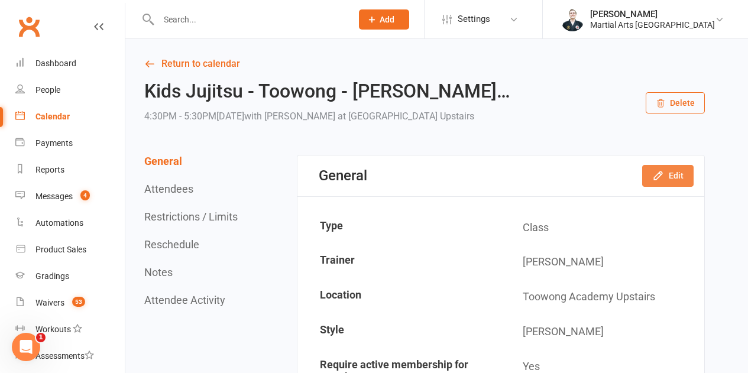
click at [675, 175] on button "Edit" at bounding box center [667, 175] width 51 height 21
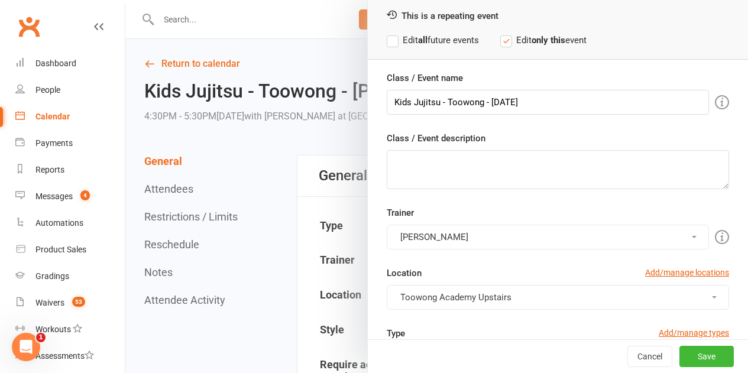
scroll to position [118, 0]
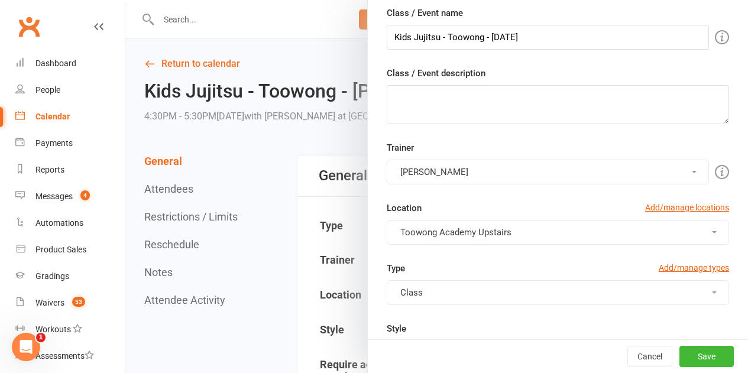
click at [469, 177] on button "[PERSON_NAME]" at bounding box center [548, 172] width 322 height 25
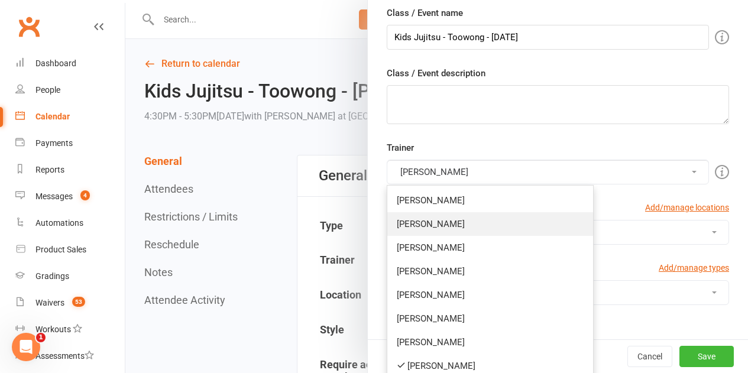
click at [420, 229] on link "[PERSON_NAME]" at bounding box center [490, 224] width 206 height 24
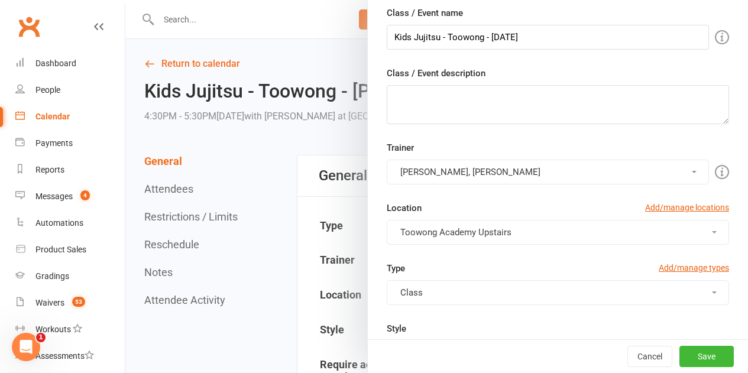
click at [476, 161] on button "[PERSON_NAME], [PERSON_NAME]" at bounding box center [548, 172] width 322 height 25
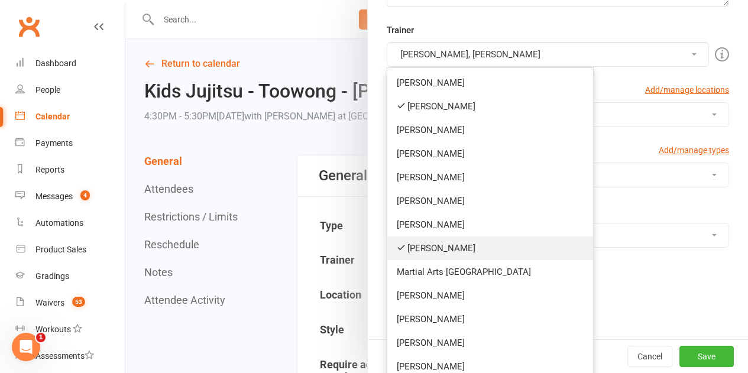
scroll to position [236, 0]
click at [446, 240] on link "[PERSON_NAME]" at bounding box center [490, 248] width 206 height 24
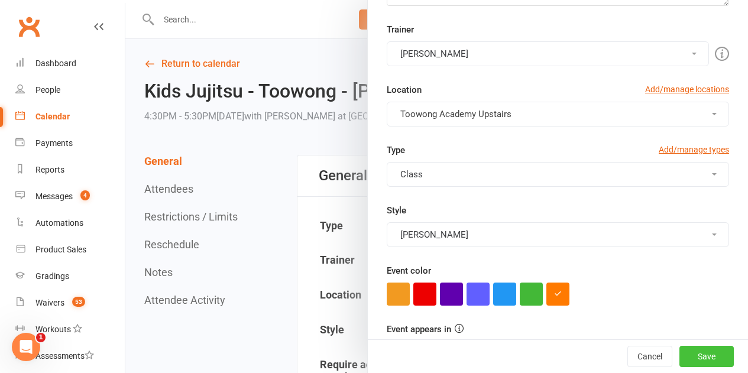
click at [695, 355] on button "Save" at bounding box center [706, 356] width 54 height 21
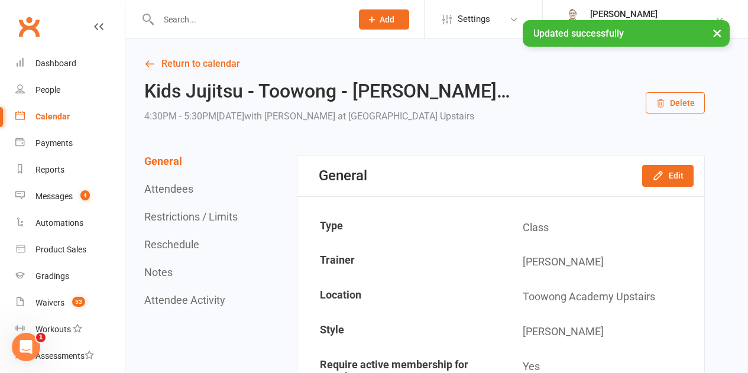
click at [70, 119] on link "Calendar" at bounding box center [69, 116] width 109 height 27
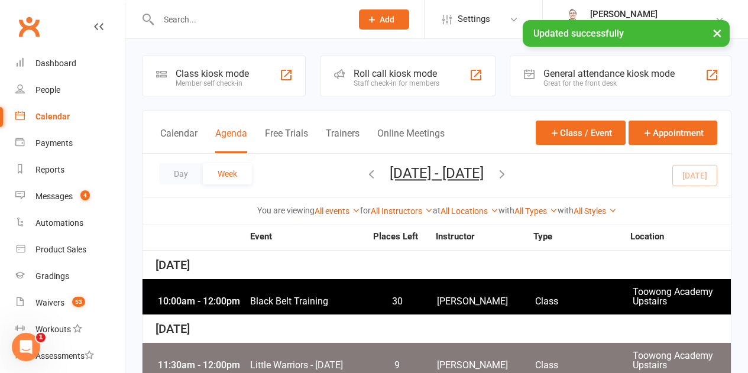
click at [404, 206] on link "All Instructors" at bounding box center [402, 210] width 62 height 9
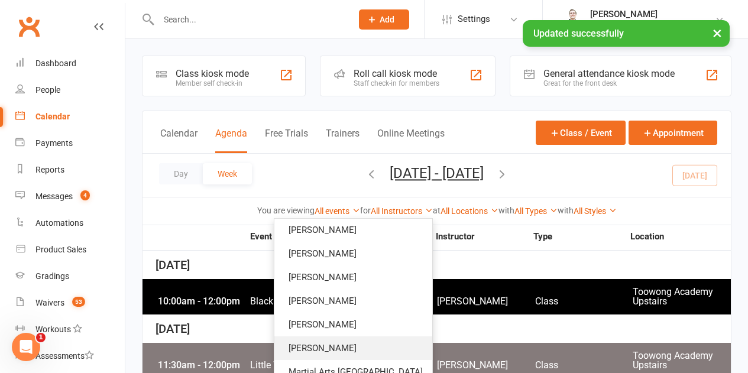
scroll to position [118, 0]
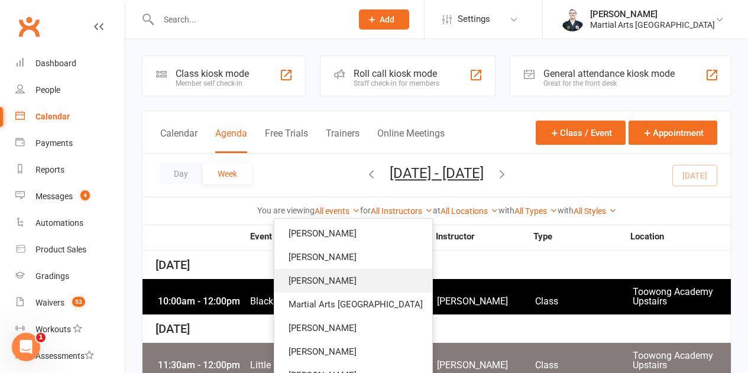
click at [374, 272] on link "[PERSON_NAME]" at bounding box center [353, 281] width 158 height 24
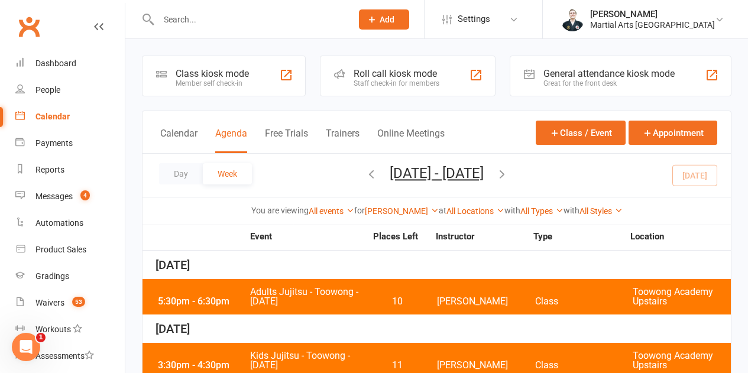
click at [365, 286] on div "5:30pm - 6:30pm Adults Jujitsu - Toowong - [DATE] 10 [PERSON_NAME] Class [GEOGR…" at bounding box center [436, 296] width 588 height 35
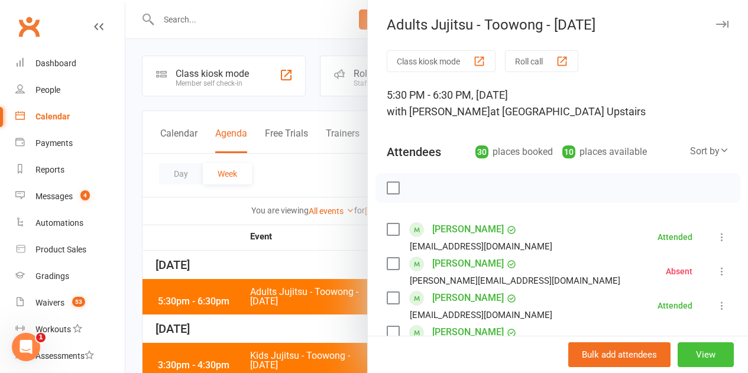
click at [690, 345] on button "View" at bounding box center [705, 354] width 56 height 25
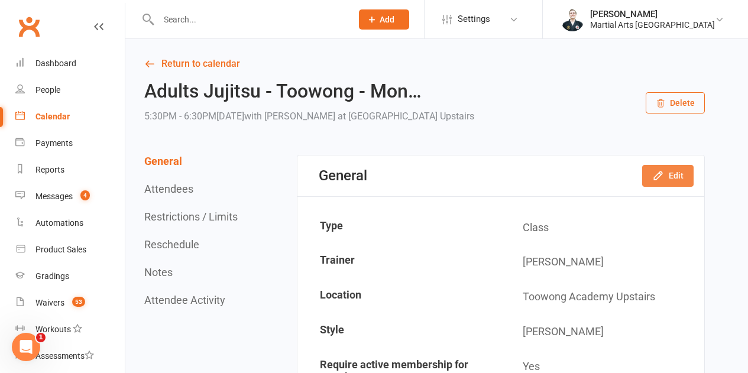
click at [679, 179] on button "Edit" at bounding box center [667, 175] width 51 height 21
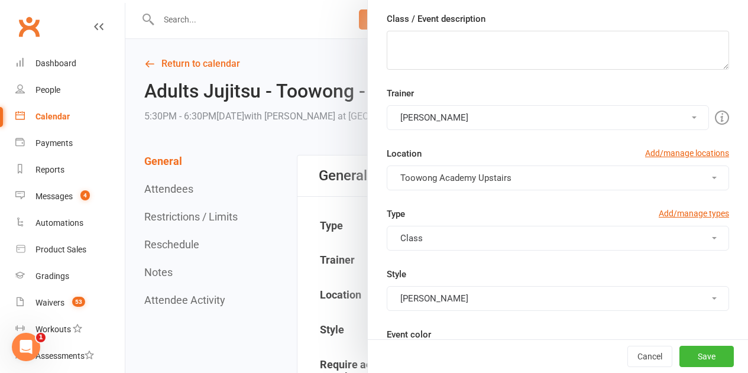
scroll to position [177, 0]
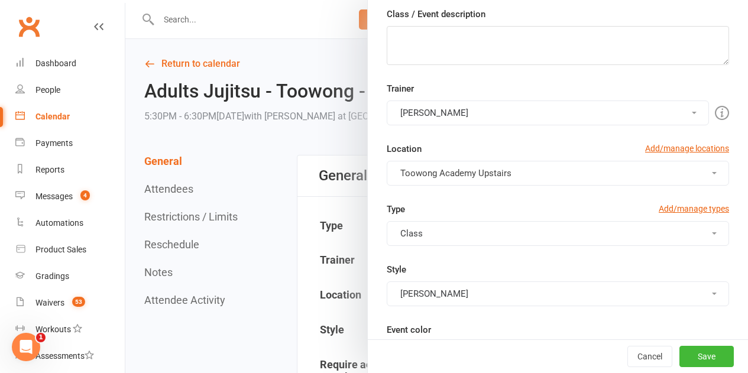
click at [413, 106] on button "[PERSON_NAME]" at bounding box center [548, 112] width 322 height 25
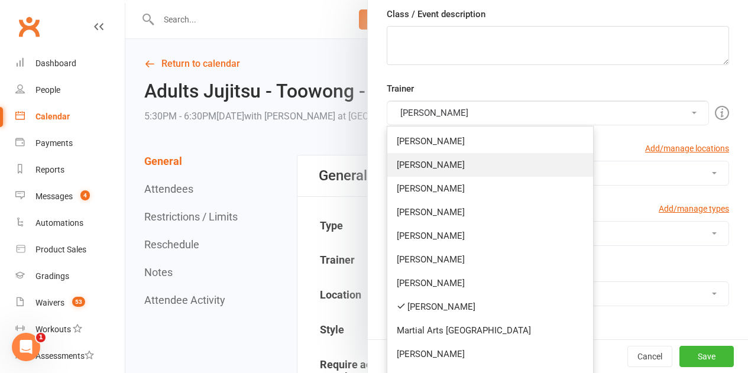
click at [420, 167] on link "[PERSON_NAME]" at bounding box center [490, 165] width 206 height 24
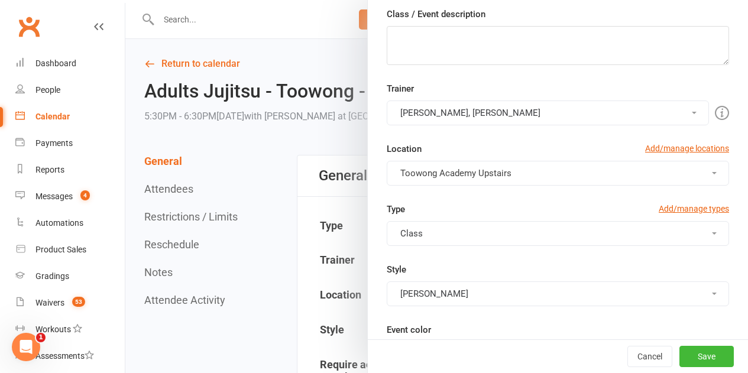
click at [424, 99] on div "Trainer [PERSON_NAME], [PERSON_NAME] [PERSON_NAME] [PERSON_NAME] [PERSON_NAME] …" at bounding box center [558, 104] width 360 height 44
click at [424, 103] on button "[PERSON_NAME], [PERSON_NAME]" at bounding box center [548, 112] width 322 height 25
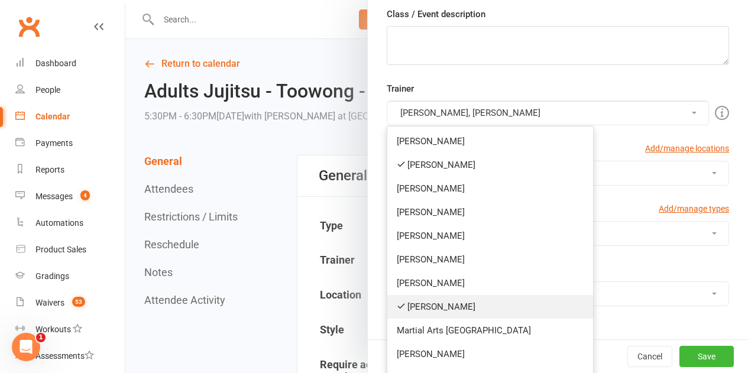
click at [432, 312] on link "[PERSON_NAME]" at bounding box center [490, 307] width 206 height 24
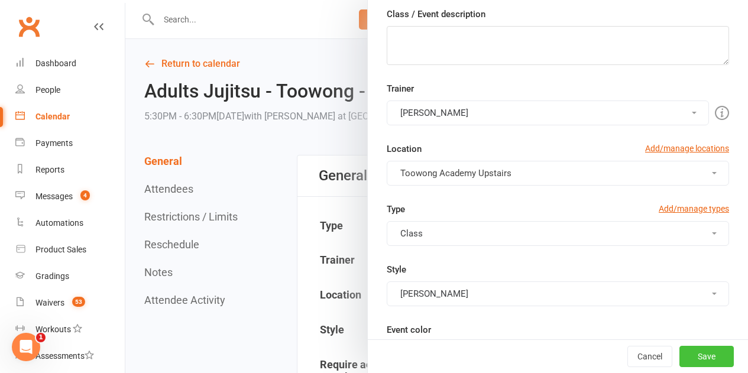
click at [712, 348] on button "Save" at bounding box center [706, 356] width 54 height 21
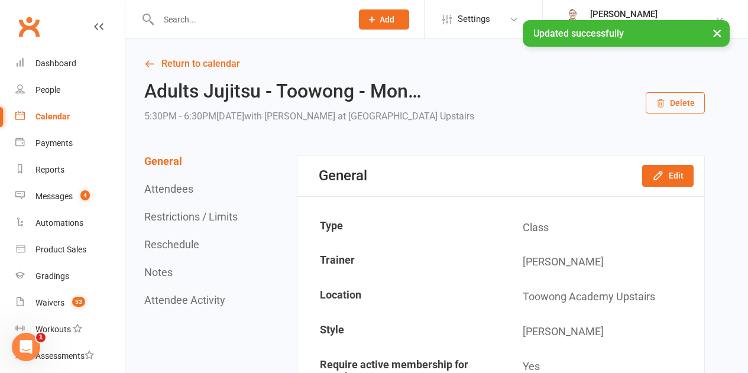
click at [72, 112] on link "Calendar" at bounding box center [69, 116] width 109 height 27
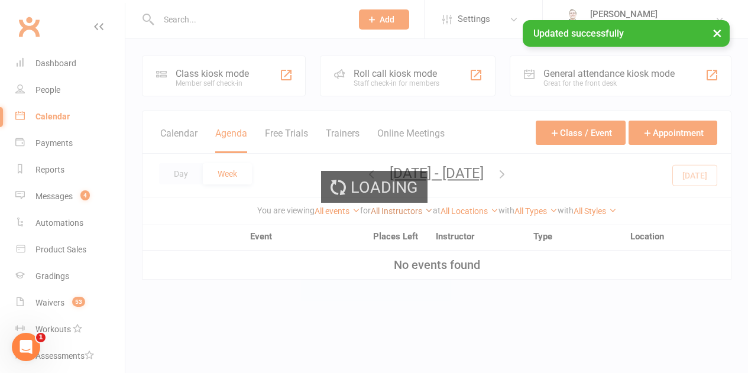
click at [417, 213] on link "All Instructors" at bounding box center [402, 210] width 62 height 9
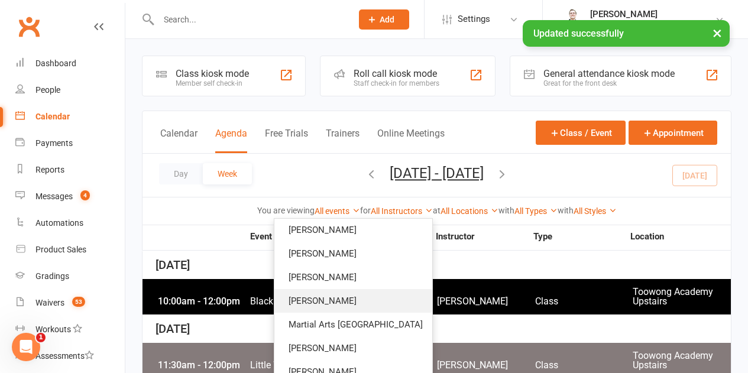
scroll to position [98, 0]
click at [373, 298] on link "[PERSON_NAME]" at bounding box center [353, 302] width 158 height 24
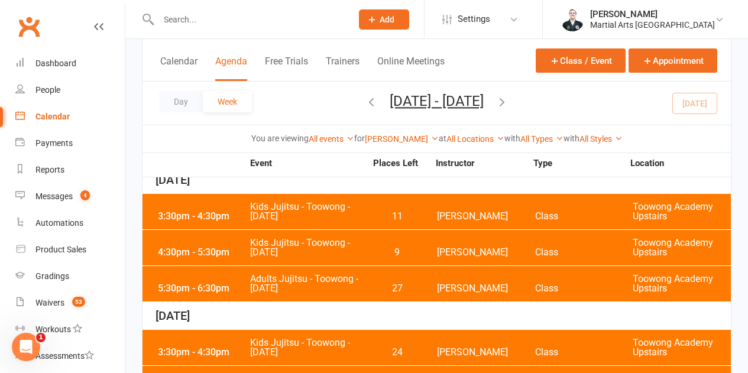
scroll to position [59, 0]
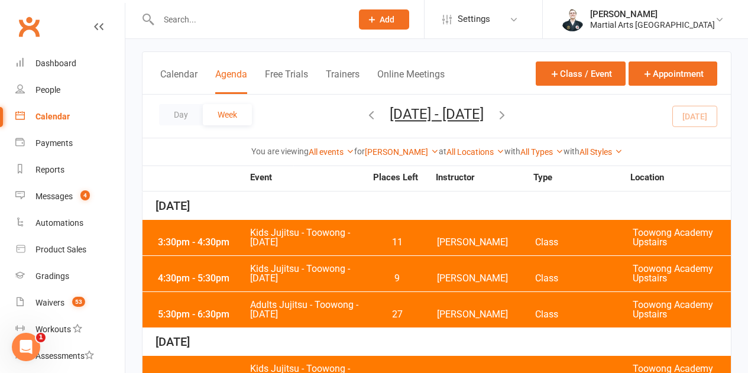
click at [351, 235] on span "Kids Jujitsu - Toowong - [DATE]" at bounding box center [307, 237] width 116 height 19
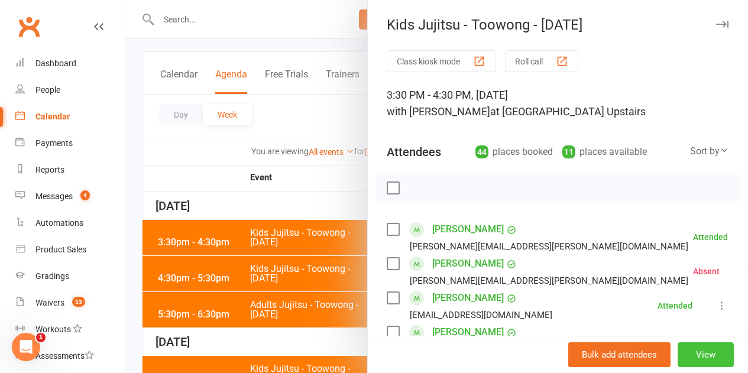
click at [690, 346] on button "View" at bounding box center [705, 354] width 56 height 25
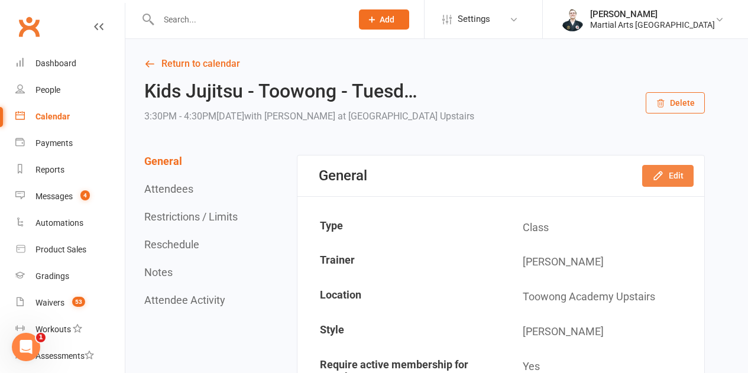
click at [661, 177] on icon "button" at bounding box center [658, 176] width 12 height 12
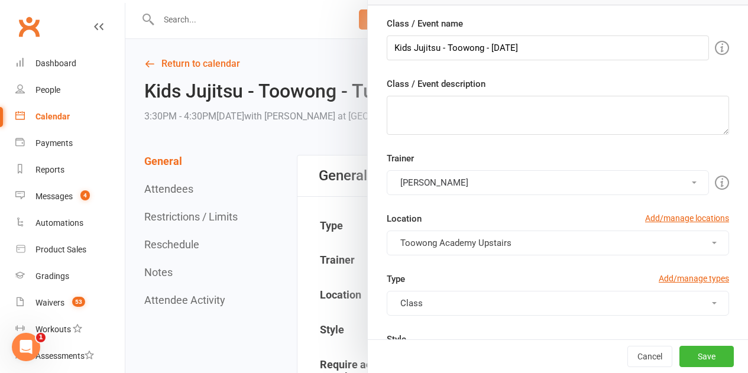
scroll to position [118, 0]
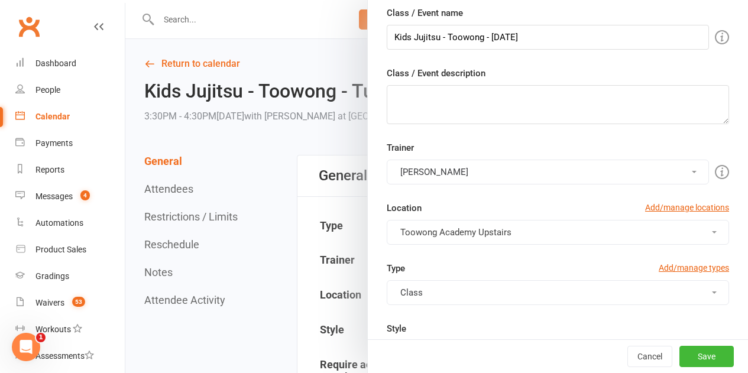
click at [460, 162] on button "[PERSON_NAME]" at bounding box center [548, 172] width 322 height 25
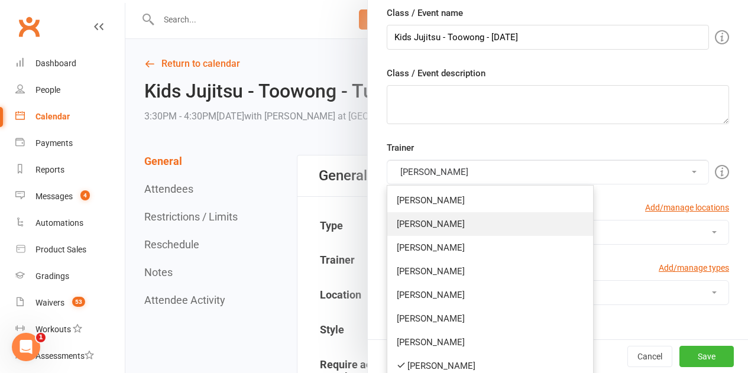
click at [435, 224] on link "[PERSON_NAME]" at bounding box center [490, 224] width 206 height 24
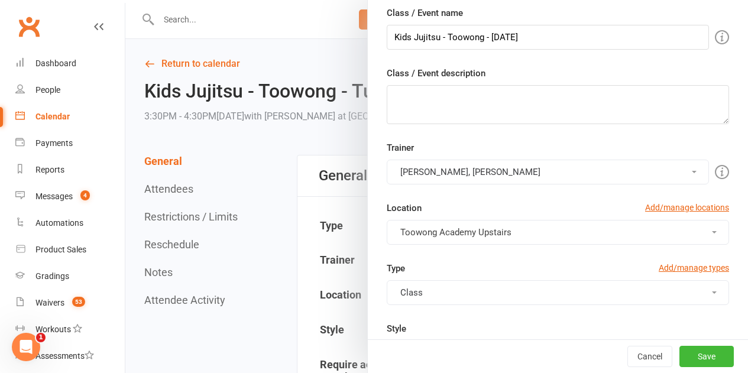
click at [474, 160] on button "[PERSON_NAME], [PERSON_NAME]" at bounding box center [548, 172] width 322 height 25
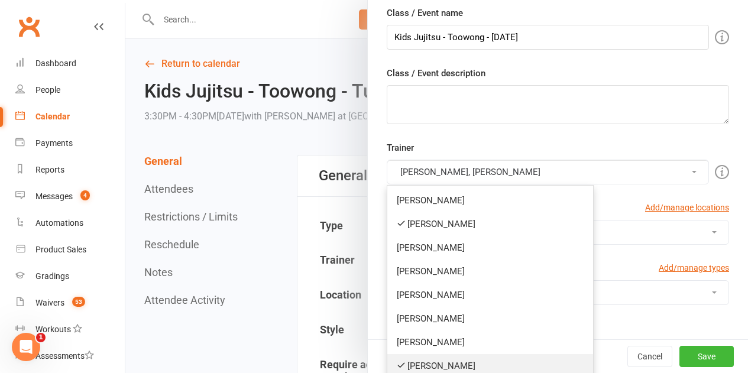
click at [424, 360] on link "[PERSON_NAME]" at bounding box center [490, 366] width 206 height 24
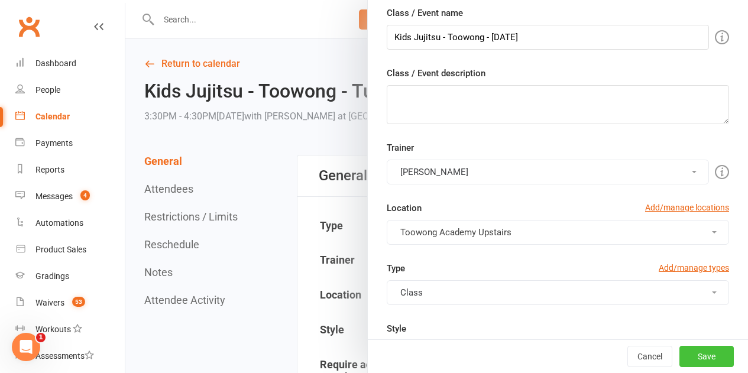
click at [702, 356] on button "Save" at bounding box center [706, 356] width 54 height 21
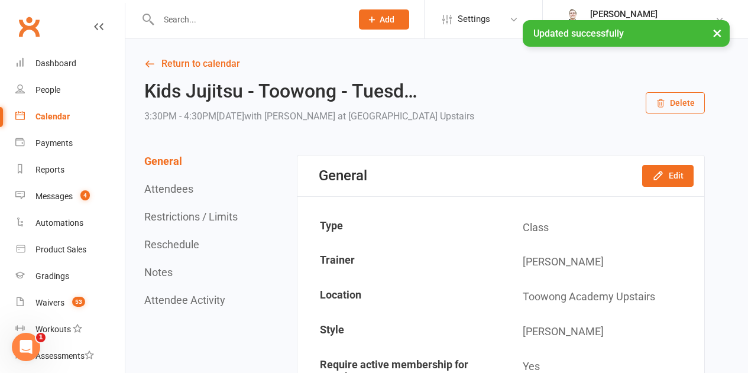
click at [43, 122] on link "Calendar" at bounding box center [69, 116] width 109 height 27
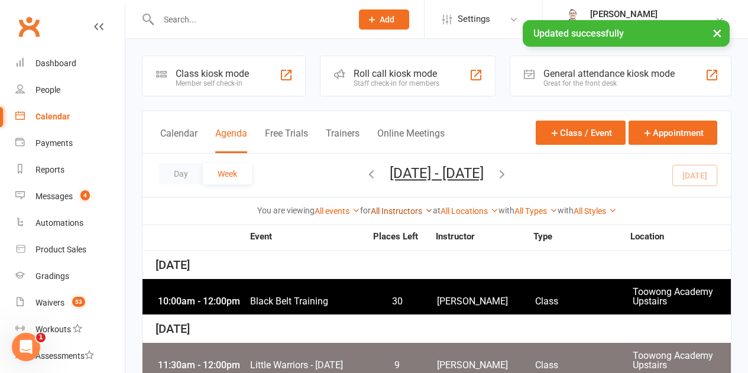
click at [382, 206] on link "All Instructors" at bounding box center [402, 210] width 62 height 9
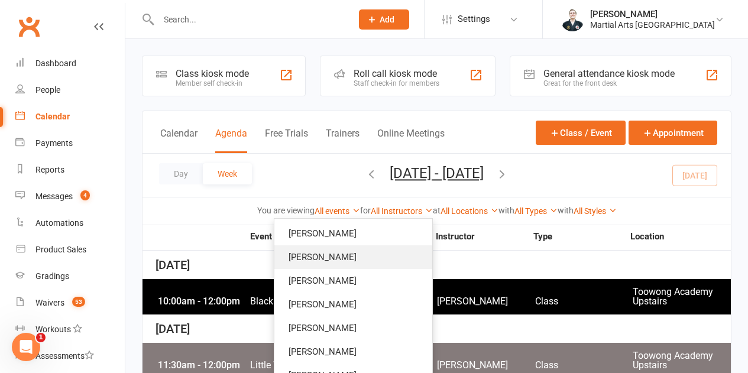
click at [367, 261] on link "[PERSON_NAME]" at bounding box center [353, 257] width 158 height 24
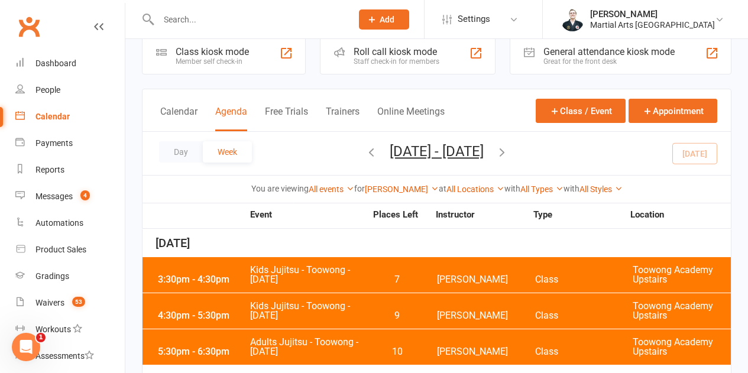
scroll to position [59, 0]
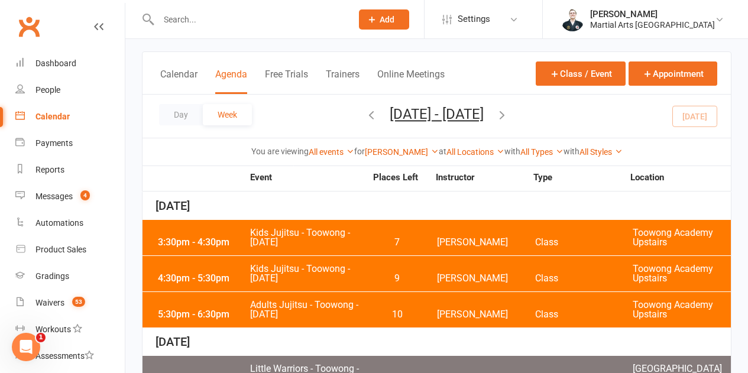
click at [407, 157] on div "[PERSON_NAME] Show All Instructors [PERSON_NAME] [PERSON_NAME] [PERSON_NAME] [P…" at bounding box center [402, 151] width 74 height 13
click at [407, 150] on link "[PERSON_NAME]" at bounding box center [402, 151] width 74 height 9
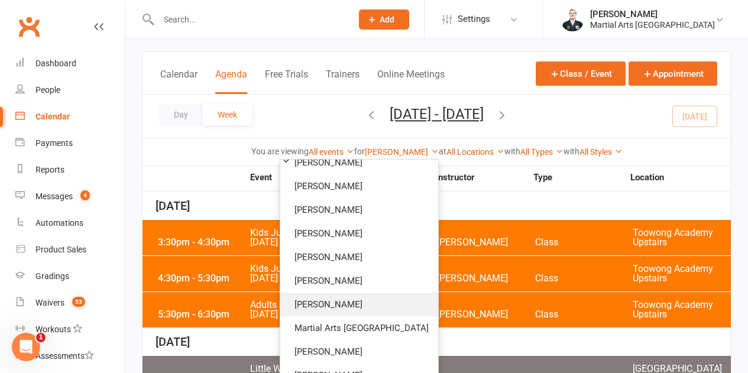
click at [358, 294] on link "[PERSON_NAME]" at bounding box center [359, 305] width 158 height 24
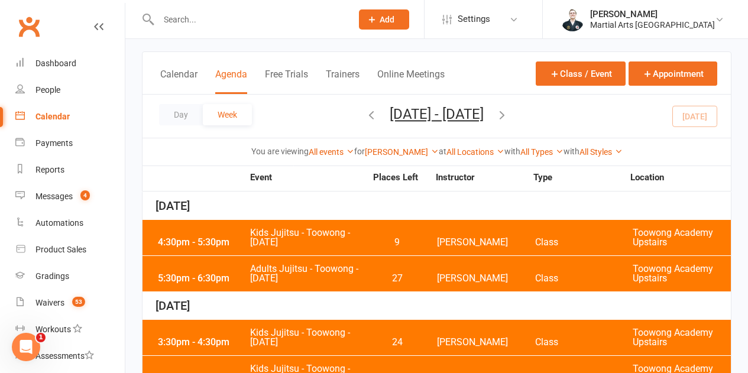
click at [358, 231] on span "Kids Jujitsu - Toowong - [DATE]" at bounding box center [307, 237] width 116 height 19
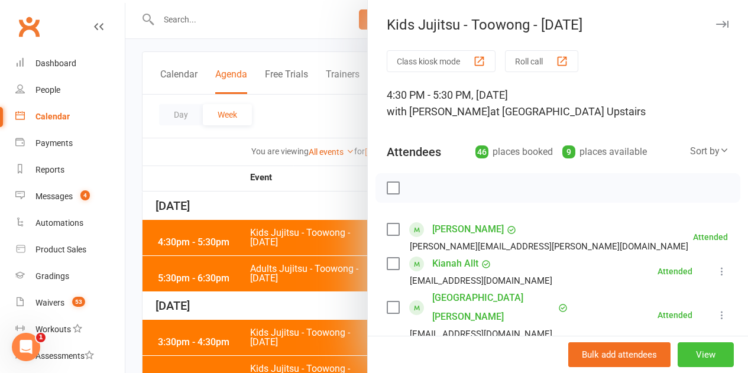
click at [689, 359] on button "View" at bounding box center [705, 354] width 56 height 25
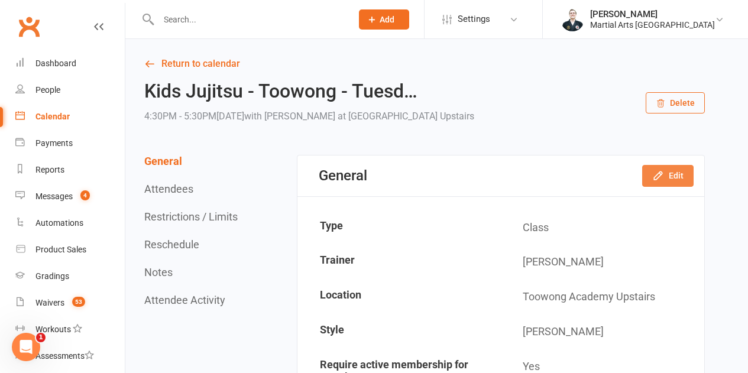
click at [686, 178] on button "Edit" at bounding box center [667, 175] width 51 height 21
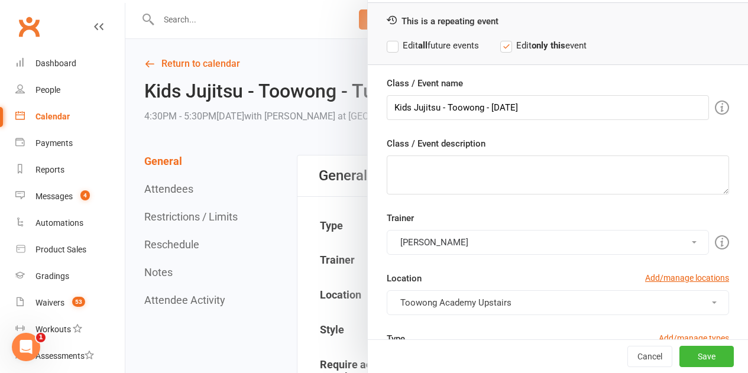
scroll to position [118, 0]
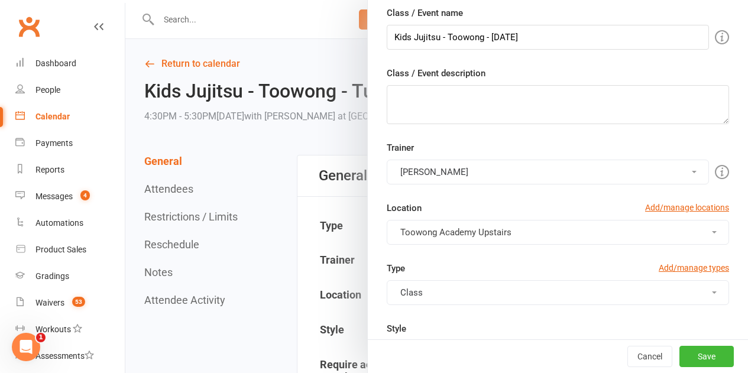
click at [472, 166] on button "[PERSON_NAME]" at bounding box center [548, 172] width 322 height 25
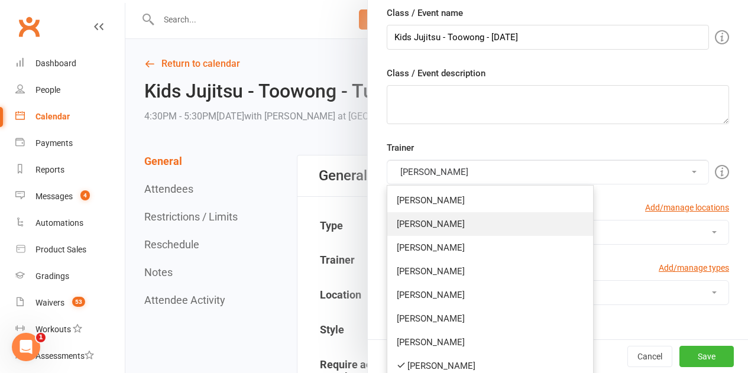
click at [431, 225] on link "[PERSON_NAME]" at bounding box center [490, 224] width 206 height 24
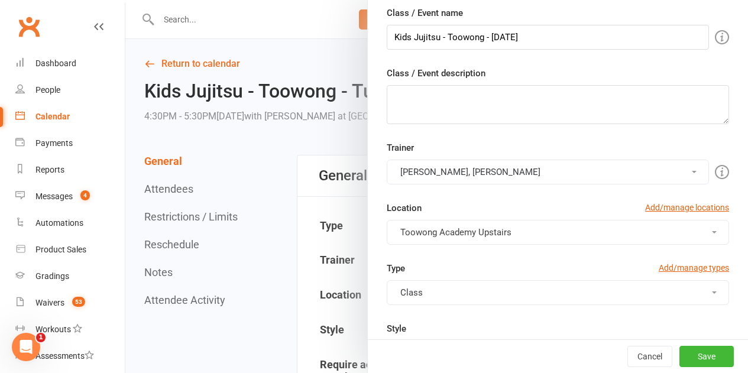
click at [449, 167] on button "[PERSON_NAME], [PERSON_NAME]" at bounding box center [548, 172] width 322 height 25
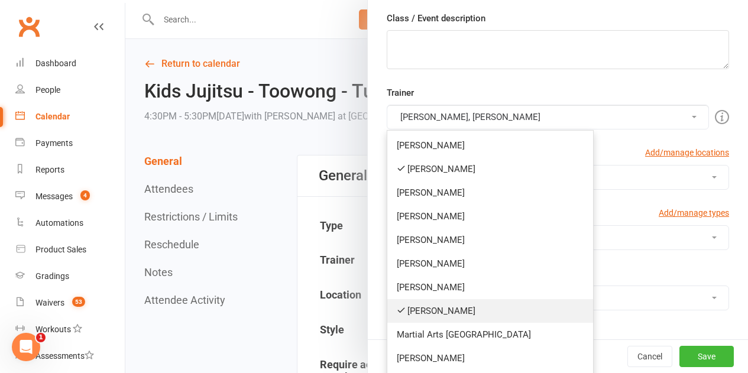
scroll to position [236, 0]
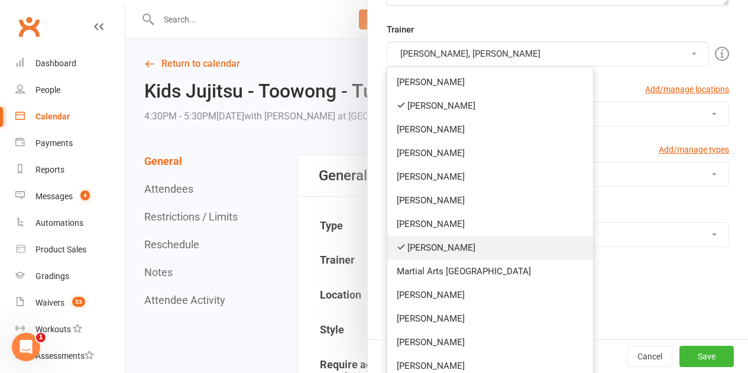
click at [443, 248] on link "[PERSON_NAME]" at bounding box center [490, 248] width 206 height 24
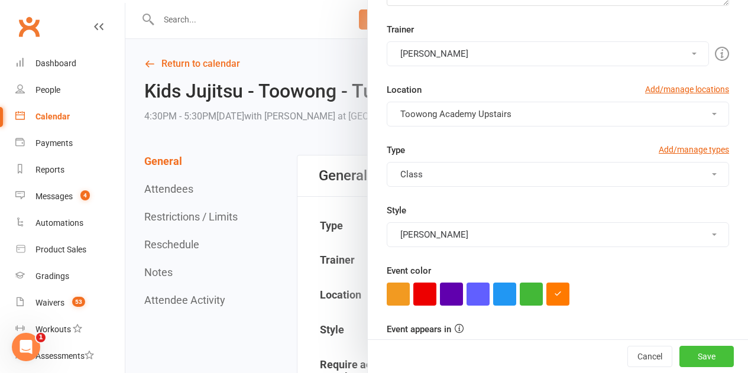
click at [711, 351] on button "Save" at bounding box center [706, 356] width 54 height 21
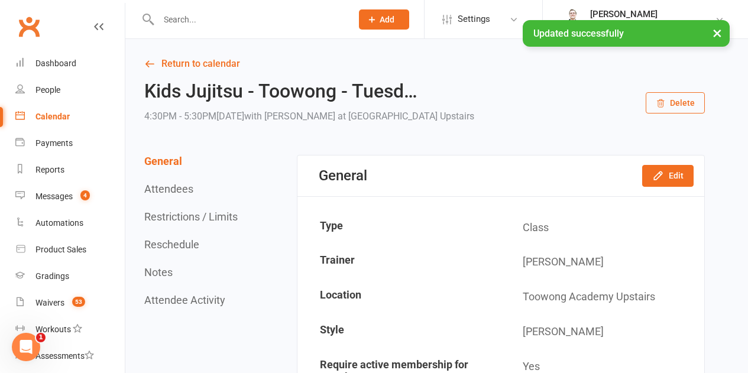
click at [82, 122] on link "Calendar" at bounding box center [69, 116] width 109 height 27
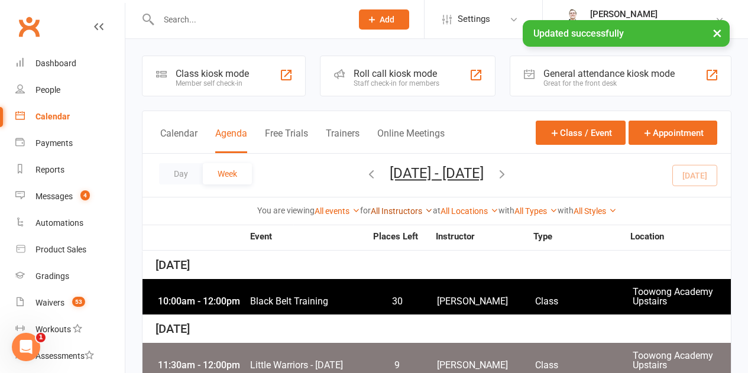
click at [401, 208] on link "All Instructors" at bounding box center [402, 210] width 62 height 9
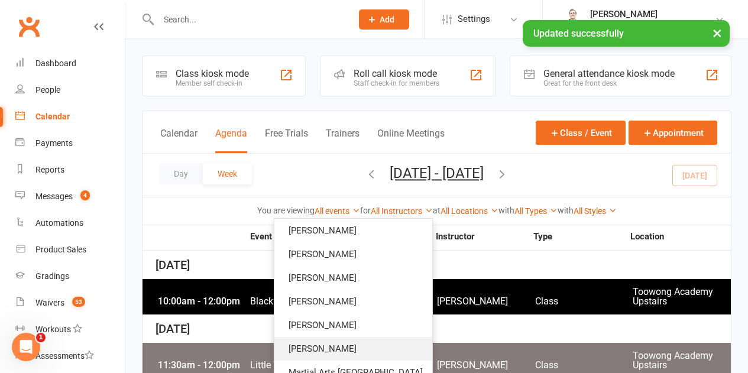
scroll to position [118, 0]
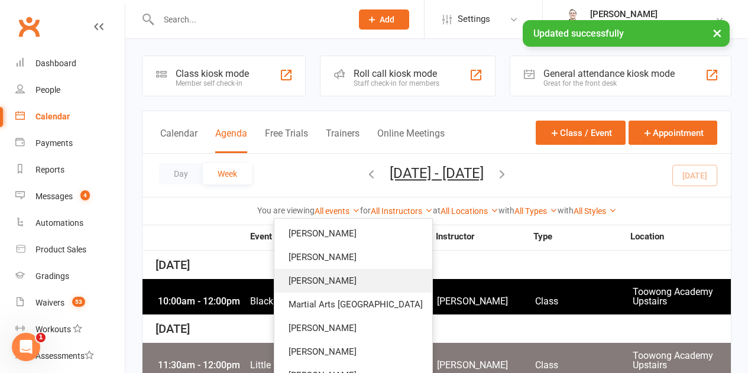
click at [361, 280] on link "[PERSON_NAME]" at bounding box center [353, 281] width 158 height 24
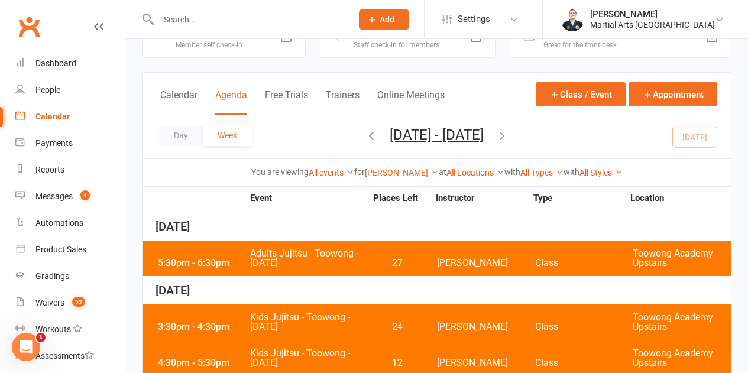
scroll to position [59, 0]
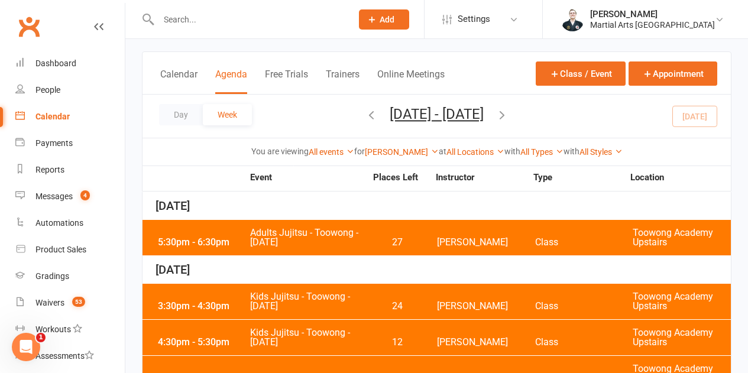
click at [353, 228] on span "Adults Jujitsu - Toowong - [DATE]" at bounding box center [307, 237] width 116 height 19
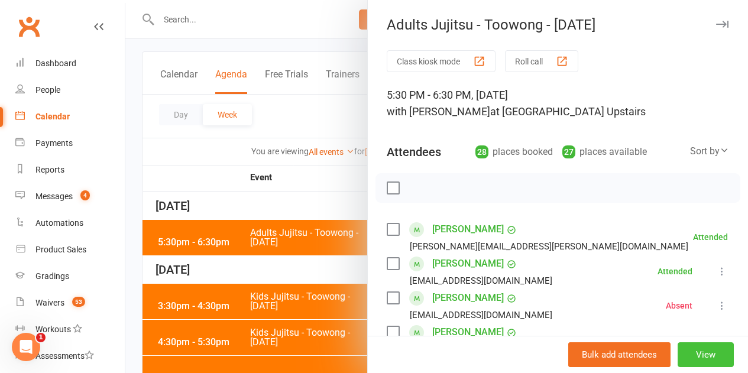
click at [697, 355] on button "View" at bounding box center [705, 354] width 56 height 25
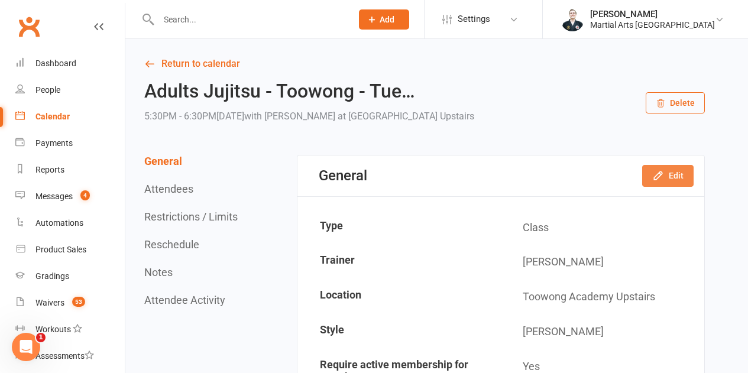
click at [667, 183] on button "Edit" at bounding box center [667, 175] width 51 height 21
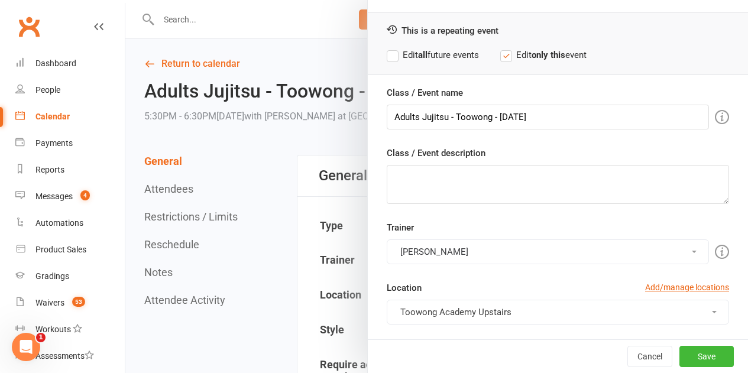
scroll to position [59, 0]
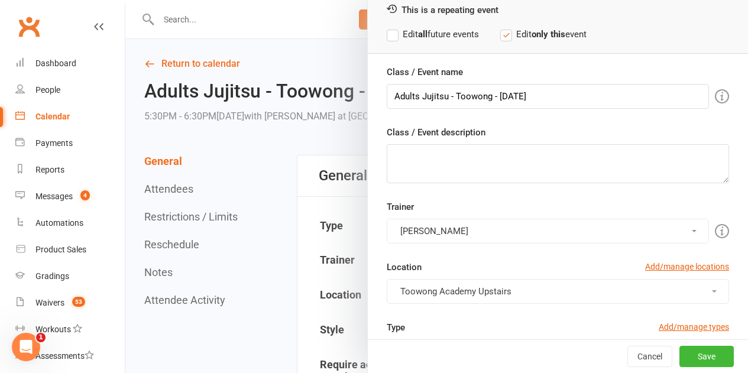
click at [471, 232] on button "[PERSON_NAME]" at bounding box center [548, 231] width 322 height 25
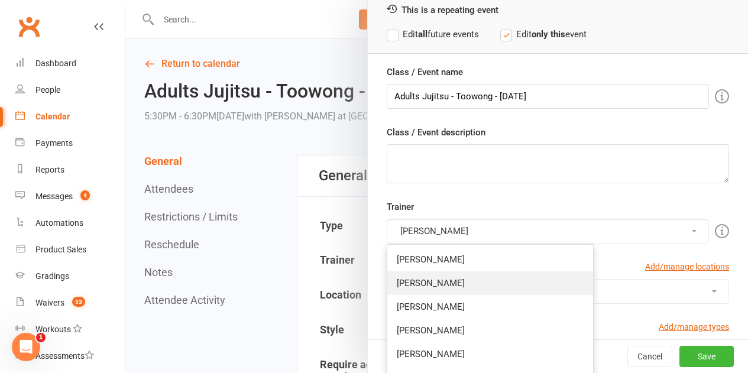
click at [446, 286] on link "[PERSON_NAME]" at bounding box center [490, 283] width 206 height 24
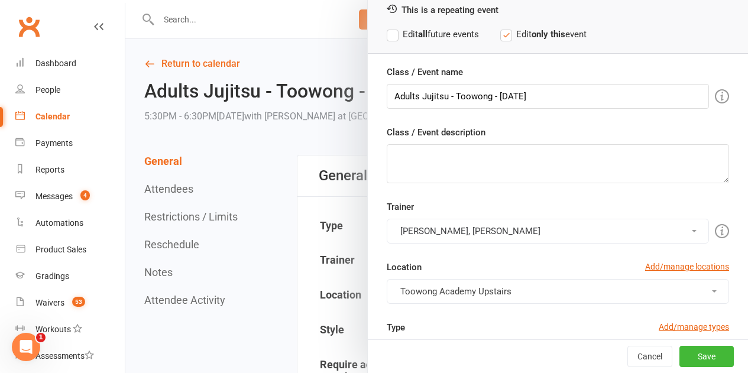
click at [483, 224] on button "[PERSON_NAME], [PERSON_NAME]" at bounding box center [548, 231] width 322 height 25
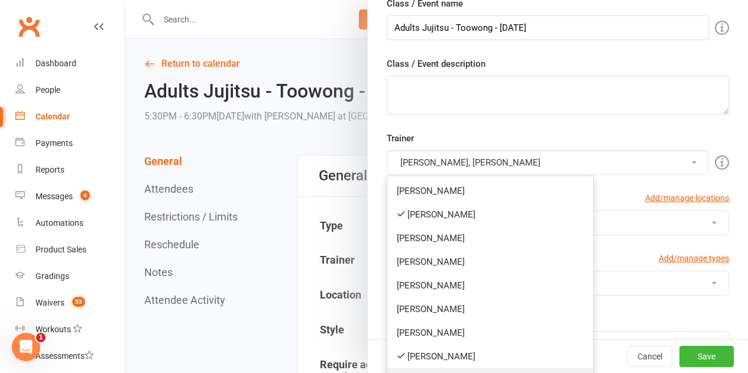
scroll to position [236, 0]
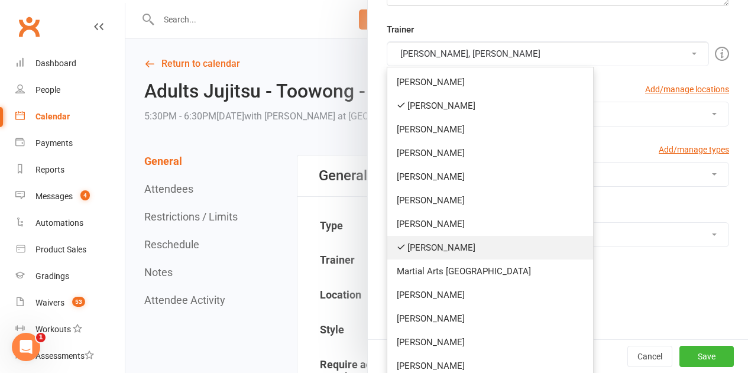
click at [444, 239] on link "[PERSON_NAME]" at bounding box center [490, 248] width 206 height 24
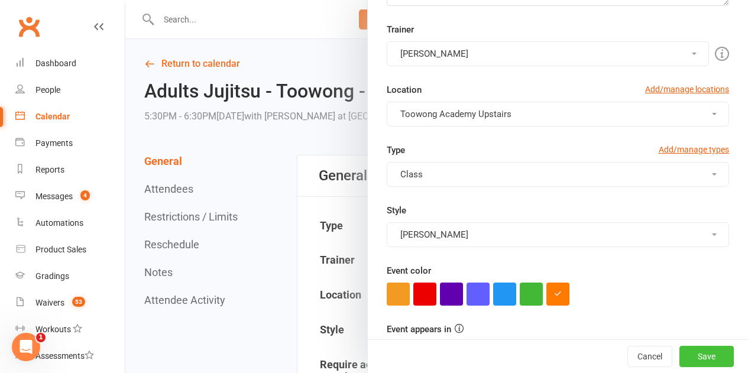
click at [705, 357] on button "Save" at bounding box center [706, 356] width 54 height 21
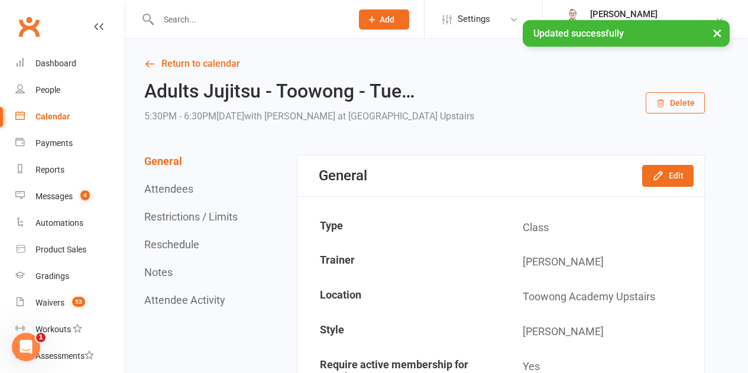
click at [35, 112] on div "Calendar" at bounding box center [52, 116] width 34 height 9
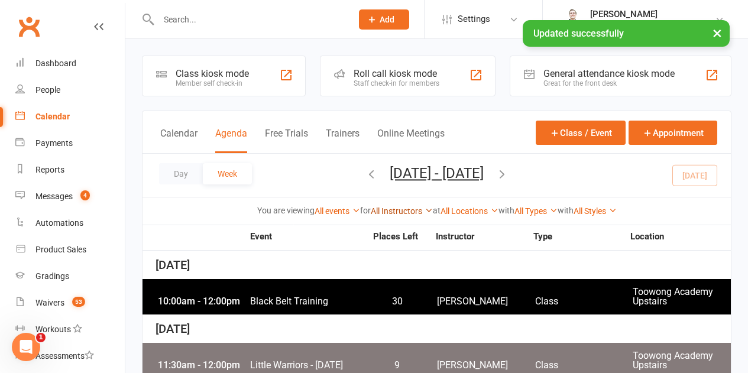
click at [389, 209] on link "All Instructors" at bounding box center [402, 210] width 62 height 9
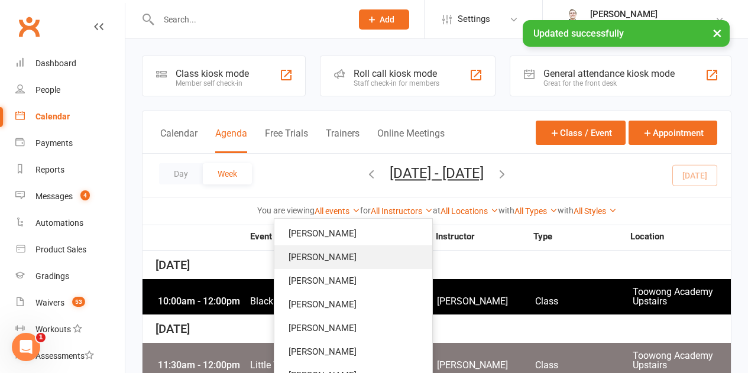
click at [371, 254] on link "[PERSON_NAME]" at bounding box center [353, 257] width 158 height 24
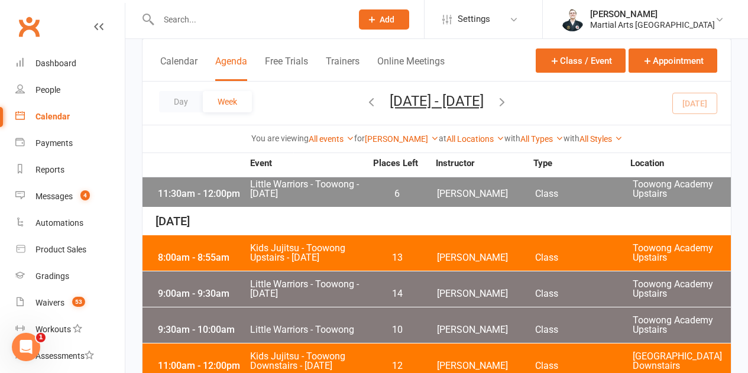
scroll to position [591, 0]
